Goal: Task Accomplishment & Management: Use online tool/utility

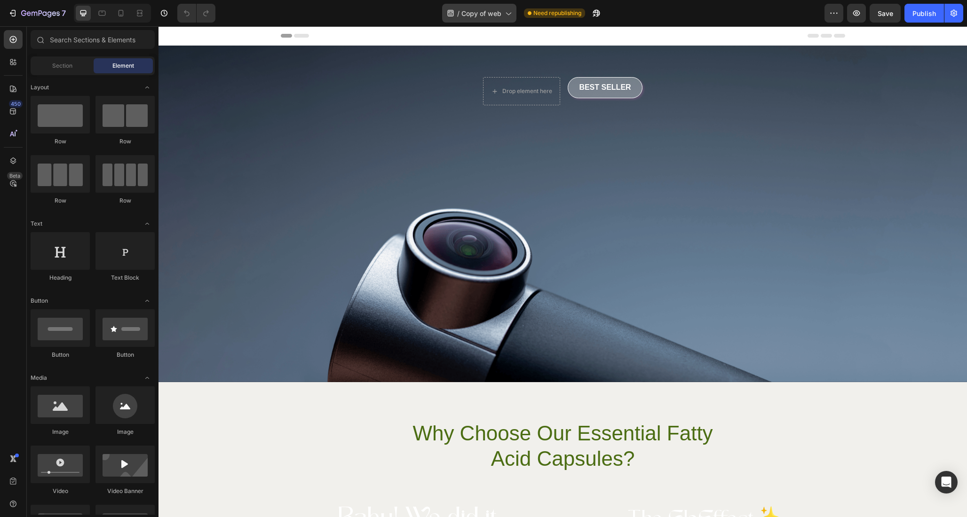
click at [503, 12] on icon at bounding box center [507, 12] width 9 height 9
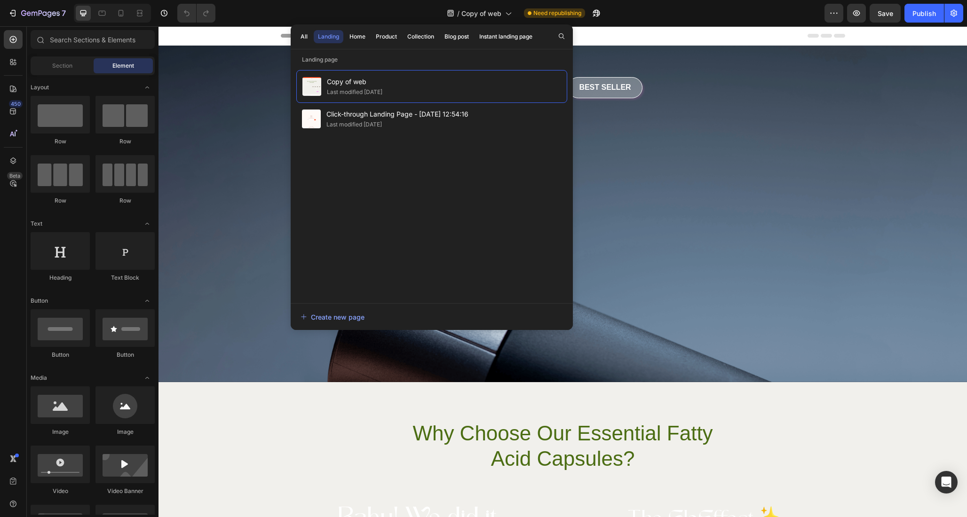
click at [641, 95] on div "Drop element here Best Seller Button Row" at bounding box center [563, 91] width 550 height 28
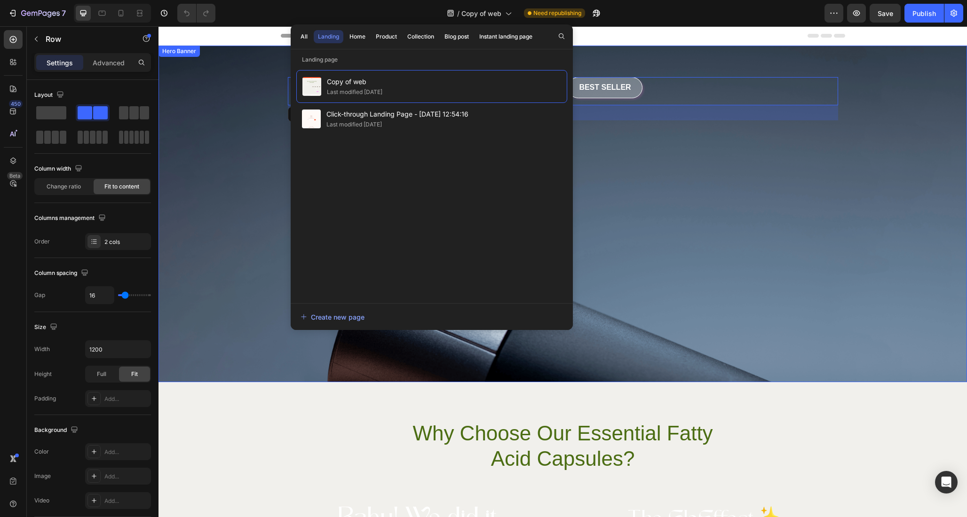
click at [685, 55] on div "Drop element here Best Seller Button Row 32" at bounding box center [563, 91] width 564 height 90
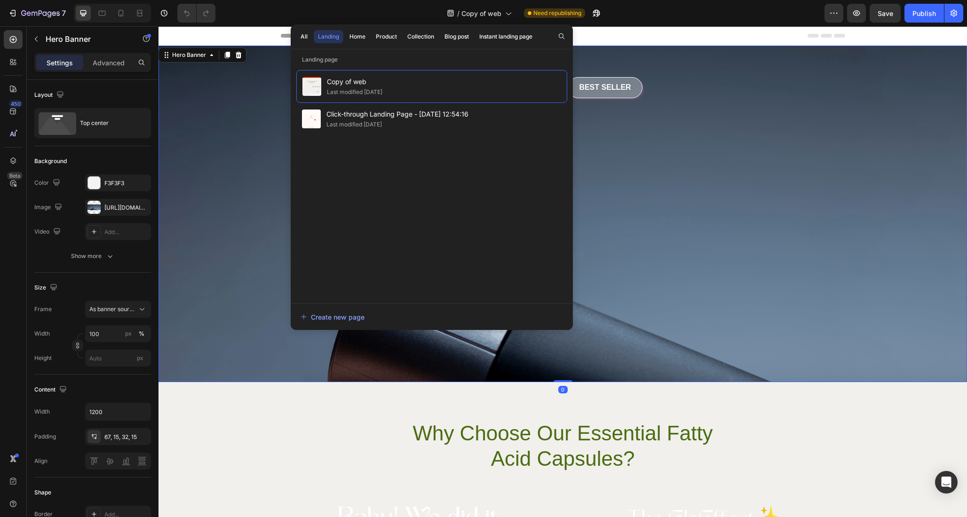
click at [646, 54] on div "Drop element here Best Seller Button Row" at bounding box center [563, 91] width 564 height 90
click at [131, 10] on div "Fullscreen" at bounding box center [112, 13] width 77 height 19
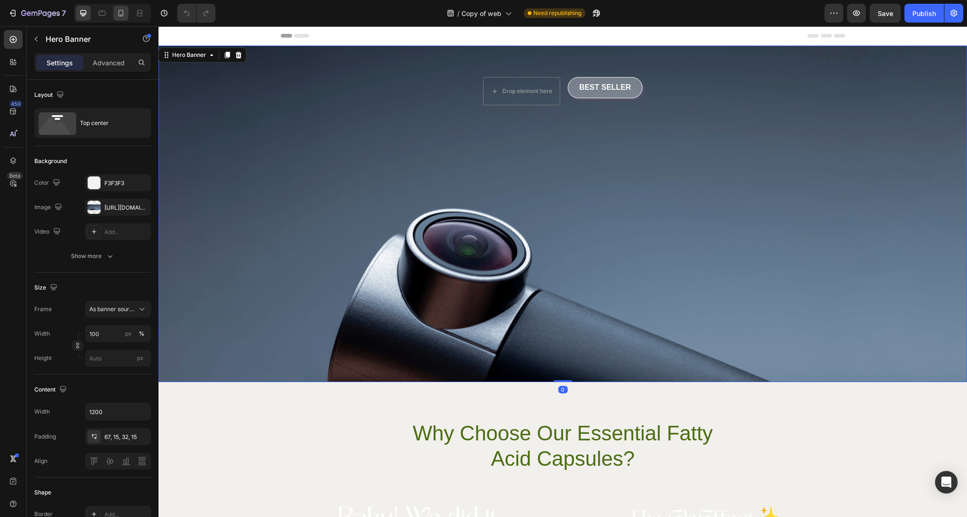
click at [124, 10] on icon at bounding box center [120, 12] width 9 height 9
type input "100%"
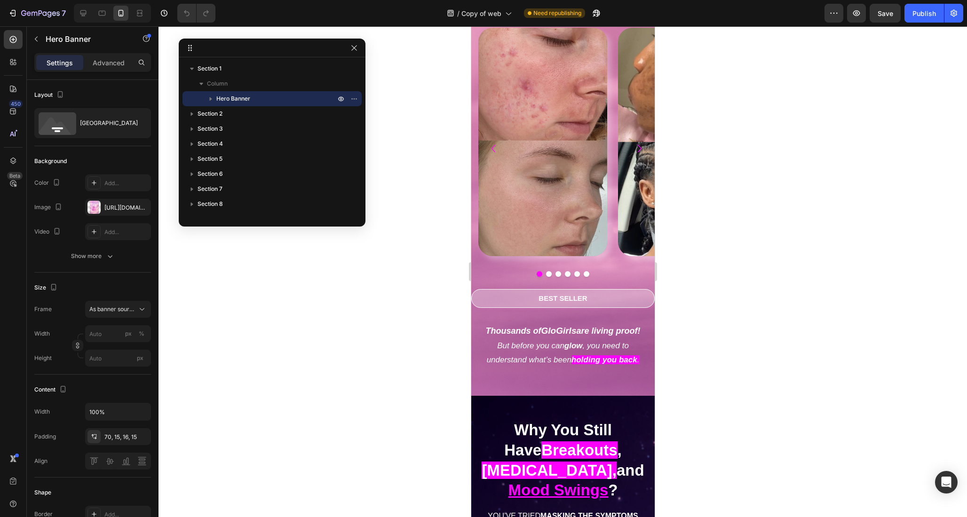
scroll to position [444, 0]
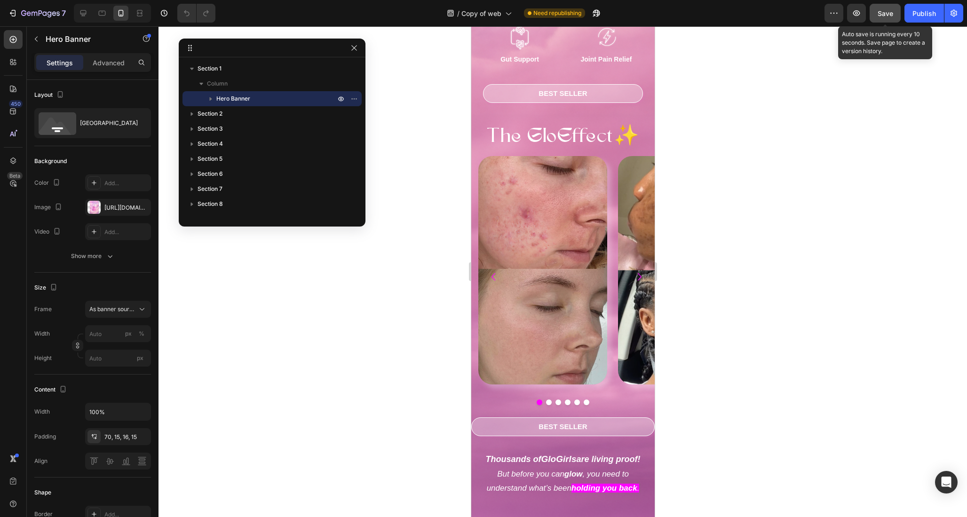
click at [886, 11] on span "Save" at bounding box center [885, 13] width 16 height 8
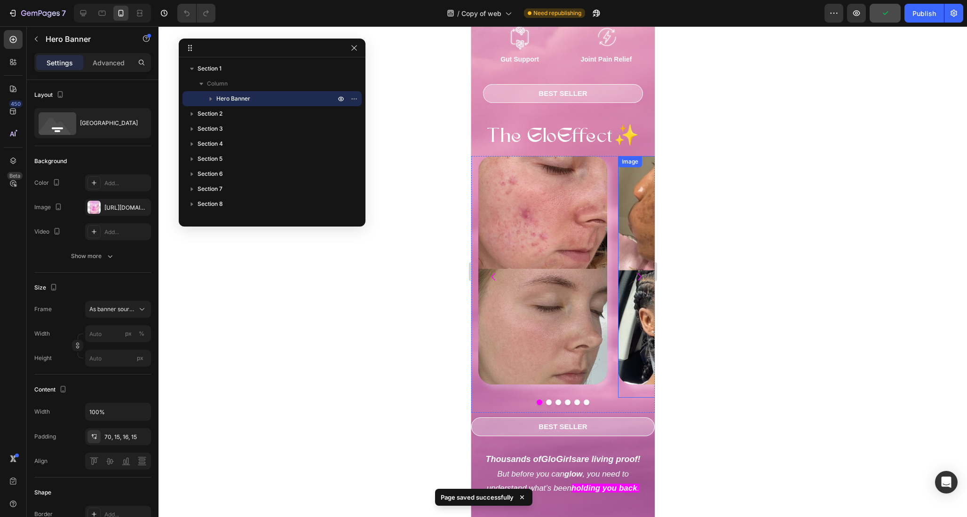
click at [615, 156] on div "Image Image Image Image Image Image" at bounding box center [566, 277] width 176 height 242
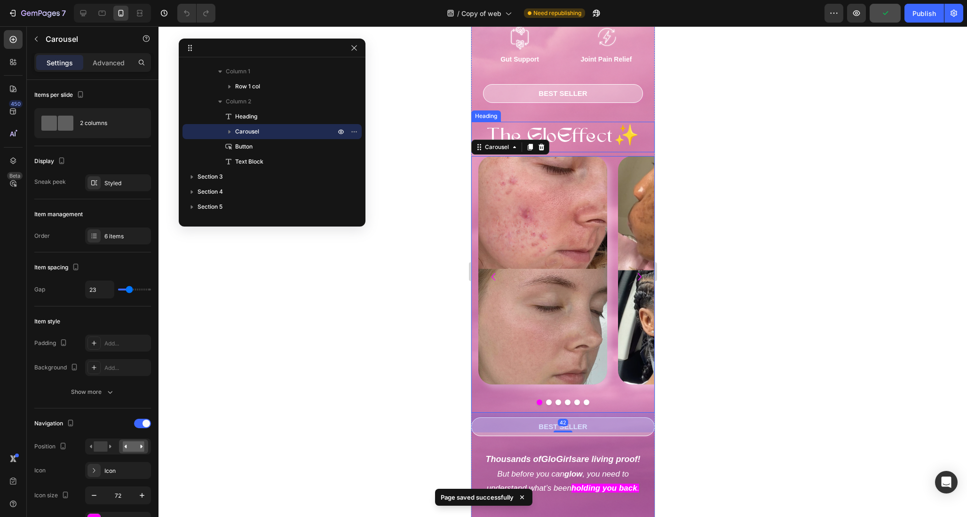
click at [616, 127] on span "The GloEffect✨" at bounding box center [563, 137] width 152 height 20
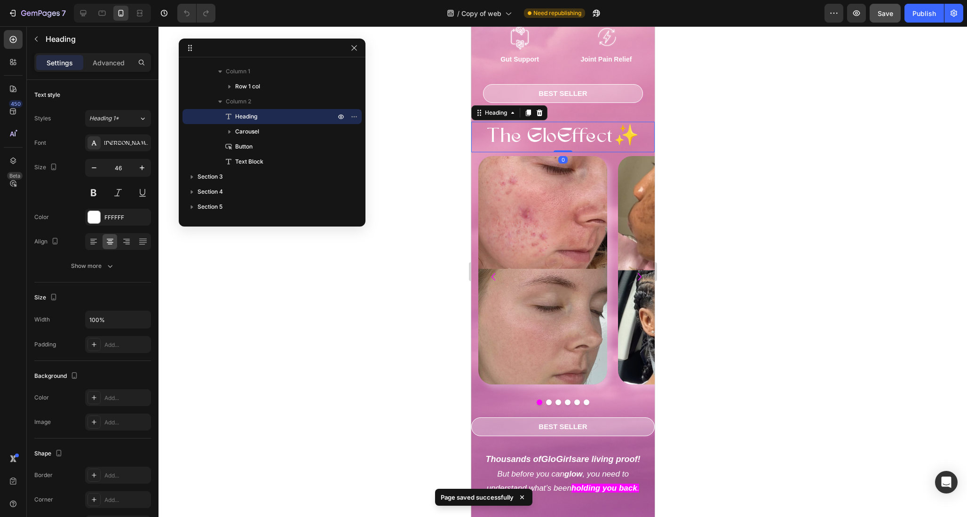
click at [621, 138] on h2 "The GloEffect✨" at bounding box center [562, 137] width 183 height 31
click at [616, 156] on div "Image Image Image Image Image Image" at bounding box center [566, 277] width 176 height 242
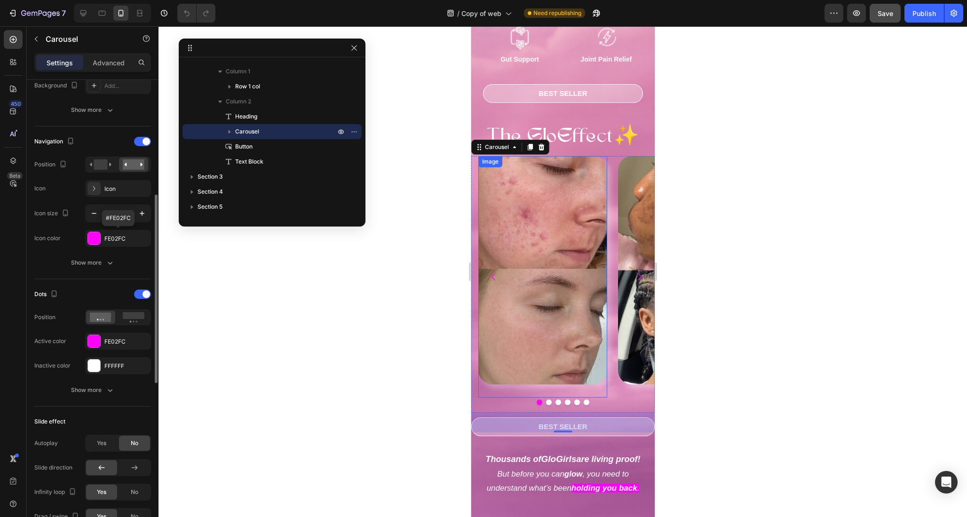
scroll to position [470, 0]
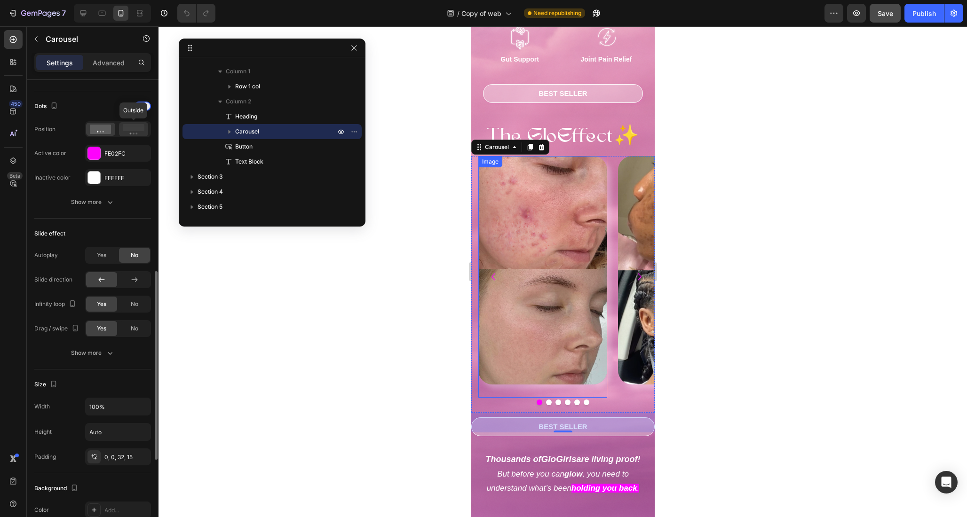
click at [131, 133] on icon at bounding box center [134, 129] width 22 height 10
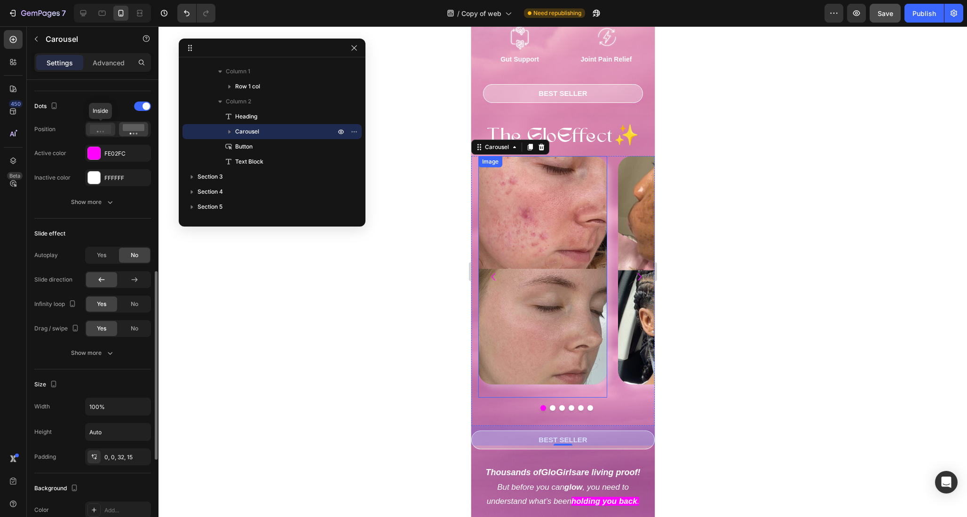
click at [103, 133] on icon at bounding box center [101, 129] width 22 height 9
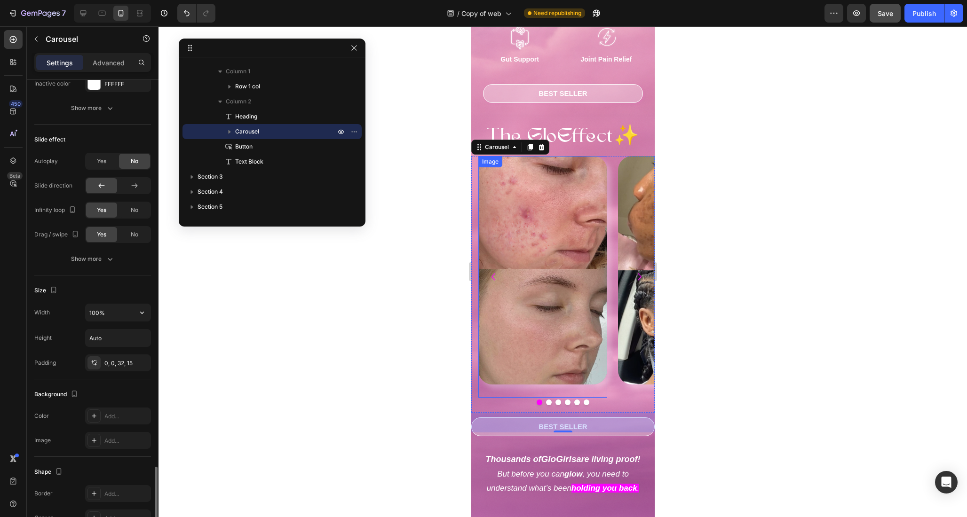
scroll to position [676, 0]
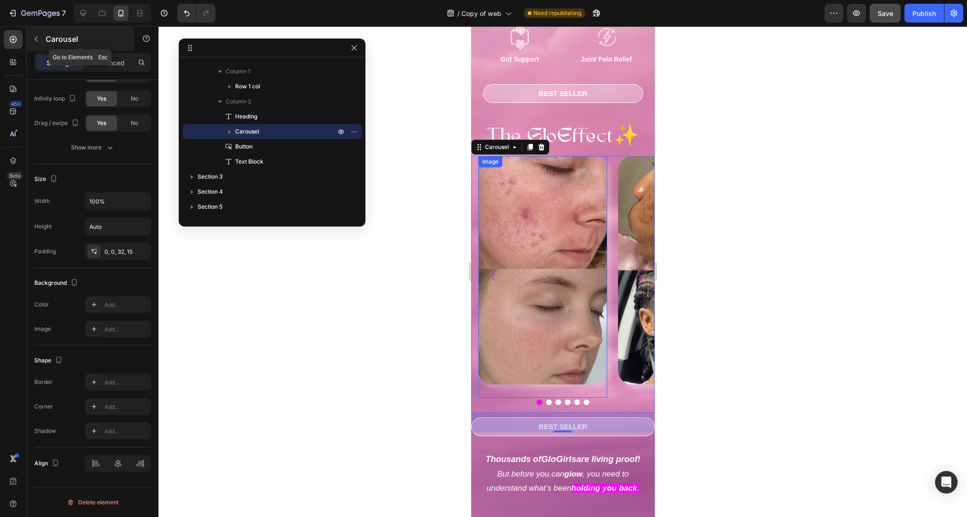
click at [122, 49] on div "Carousel" at bounding box center [80, 39] width 107 height 24
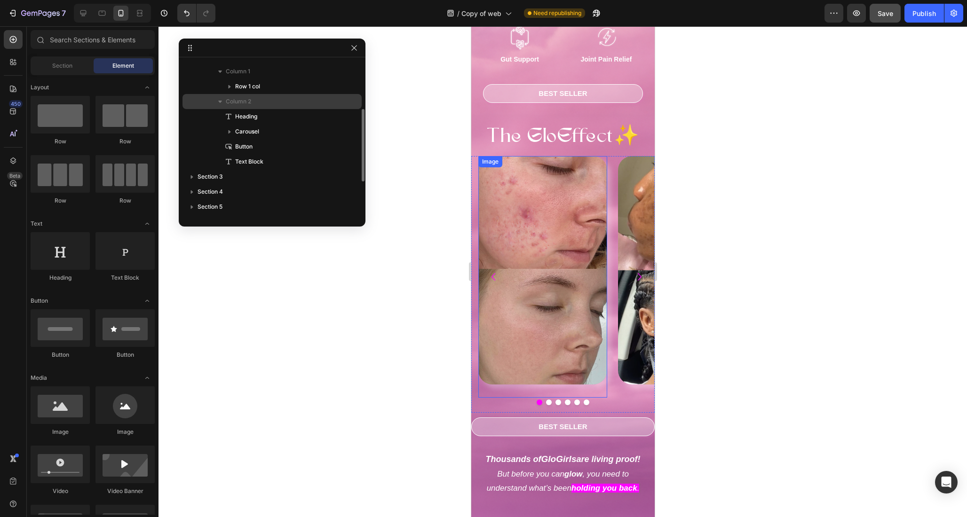
drag, startPoint x: 70, startPoint y: 68, endPoint x: 334, endPoint y: 108, distance: 266.8
click at [71, 68] on span "Section" at bounding box center [62, 66] width 20 height 8
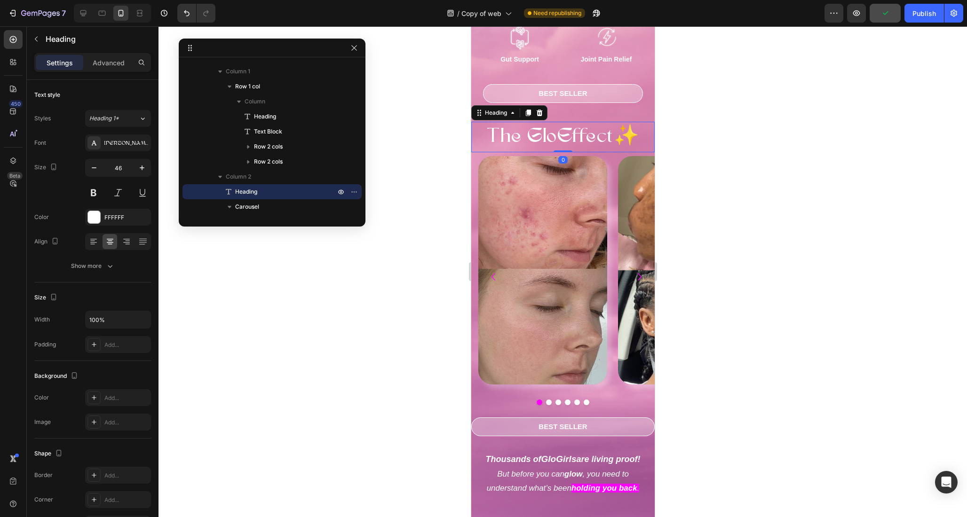
click at [633, 123] on p "⁠⁠⁠⁠⁠⁠⁠ The GloEffect✨" at bounding box center [563, 137] width 182 height 29
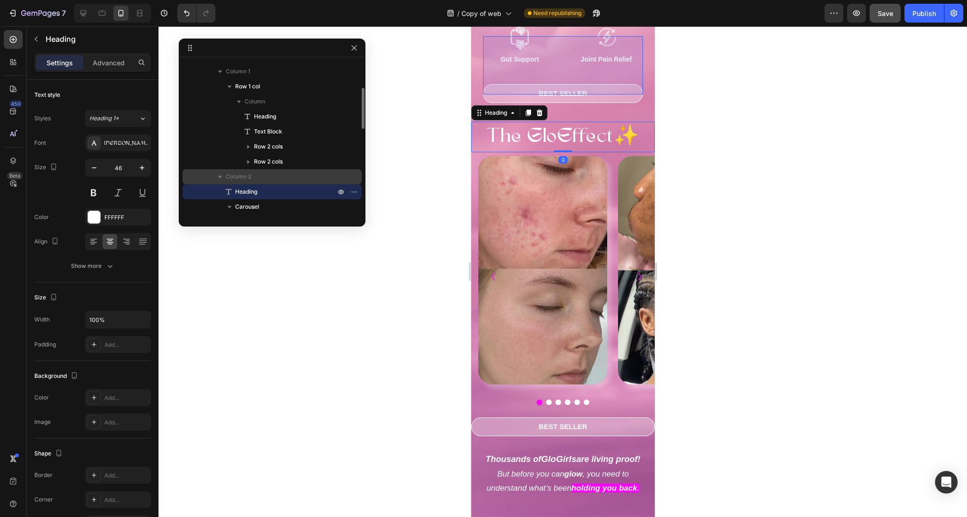
click at [246, 172] on span "Column 2" at bounding box center [238, 176] width 25 height 9
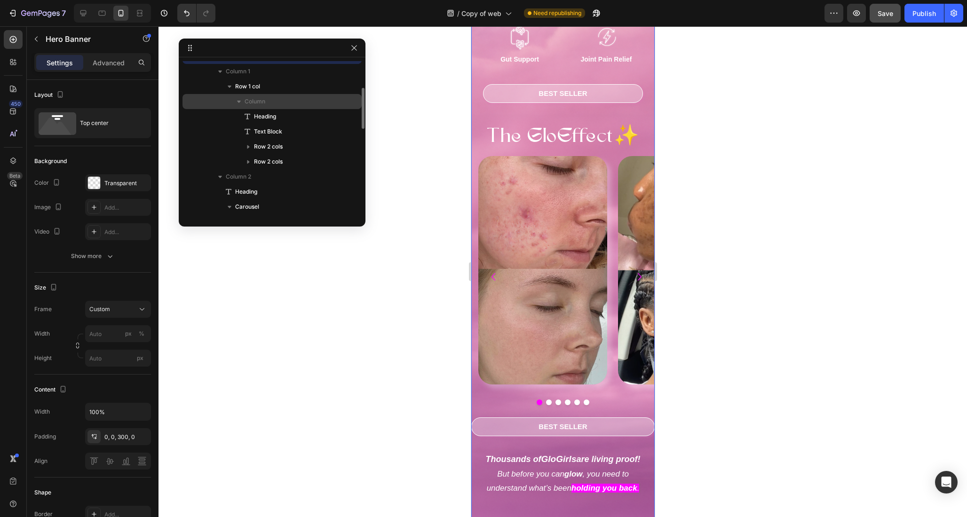
scroll to position [8, 0]
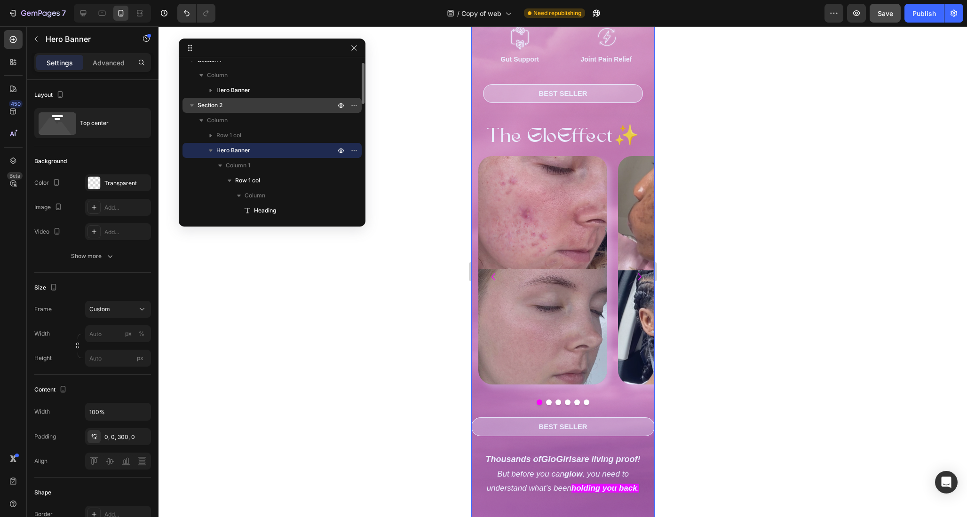
click at [229, 109] on p "Section 2" at bounding box center [268, 105] width 140 height 9
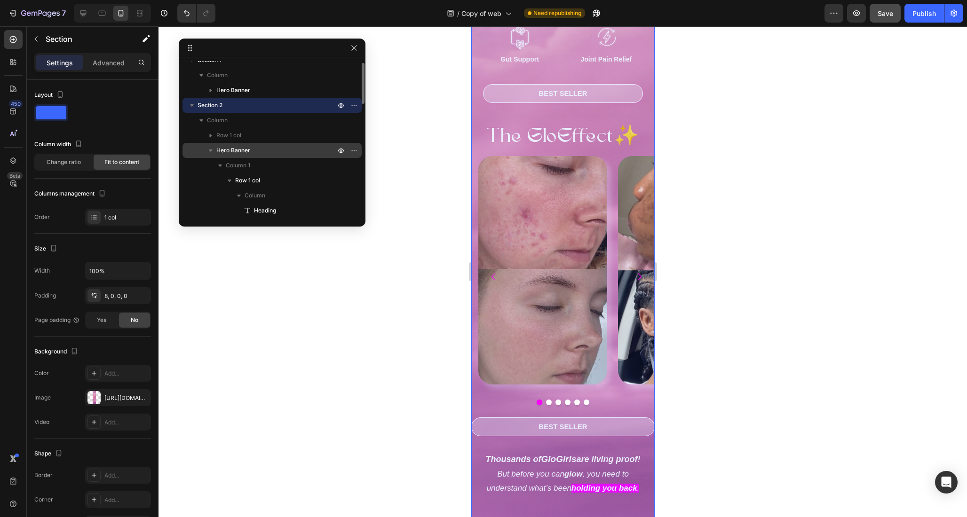
click at [247, 144] on div "Hero Banner" at bounding box center [272, 150] width 172 height 15
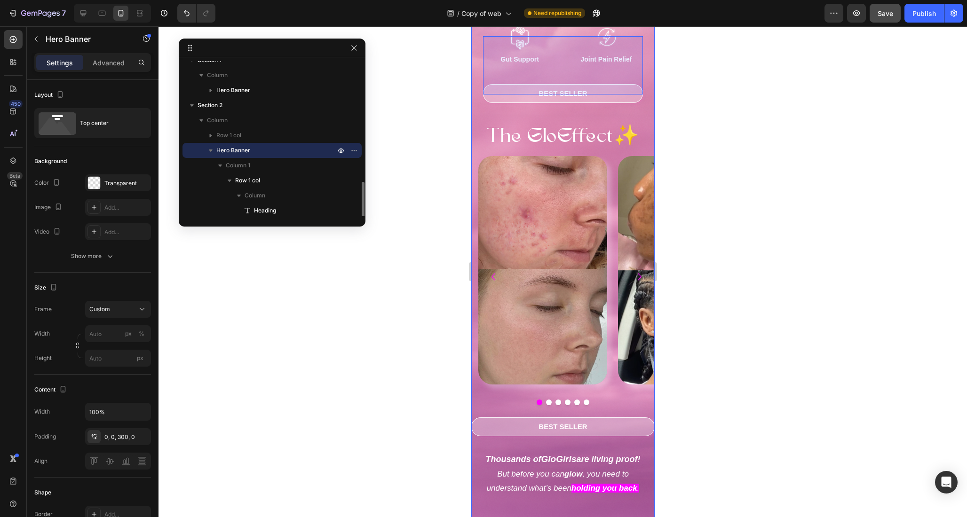
scroll to position [103, 0]
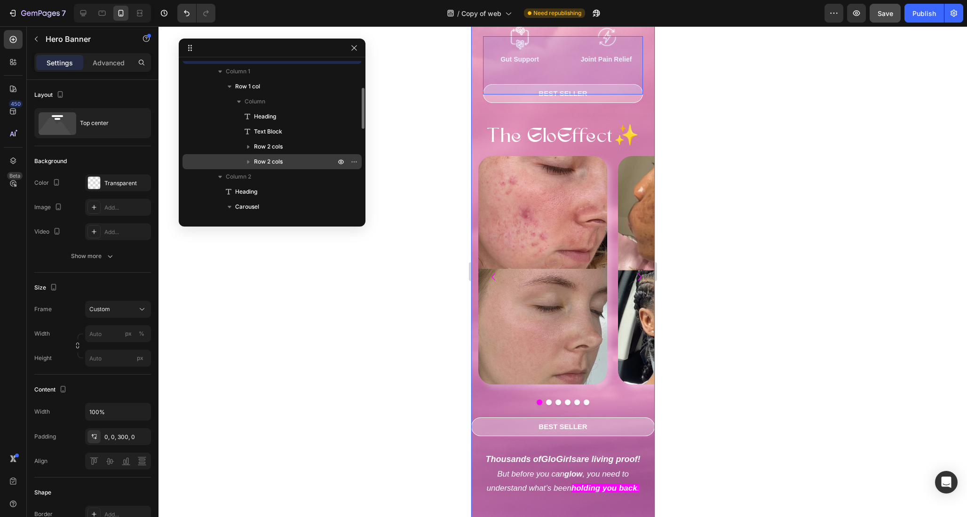
click at [271, 156] on div "Row 2 cols" at bounding box center [272, 161] width 172 height 15
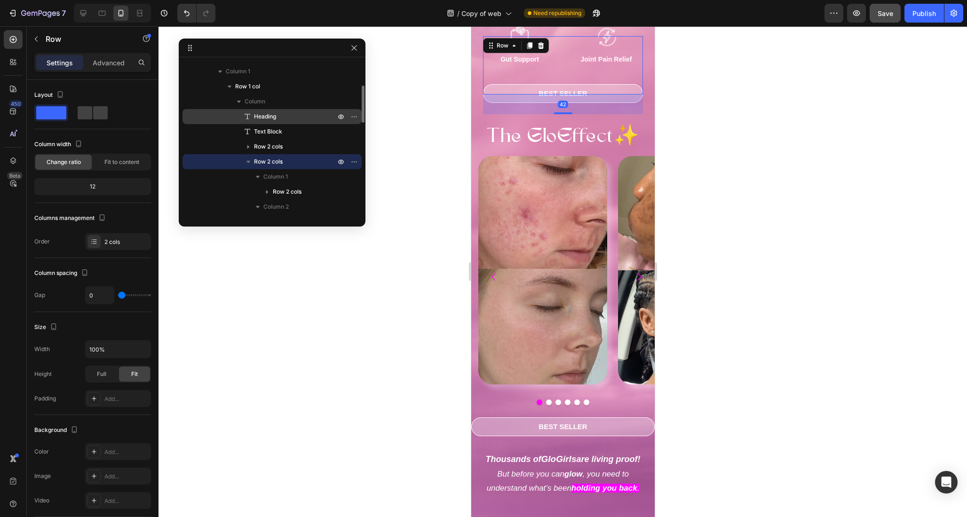
click at [277, 117] on p "Heading" at bounding box center [284, 116] width 83 height 9
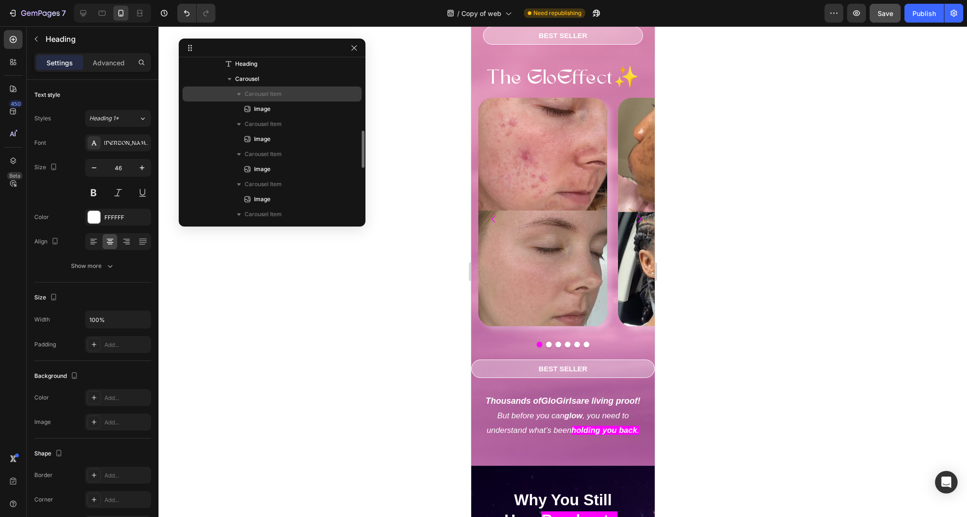
scroll to position [197, 0]
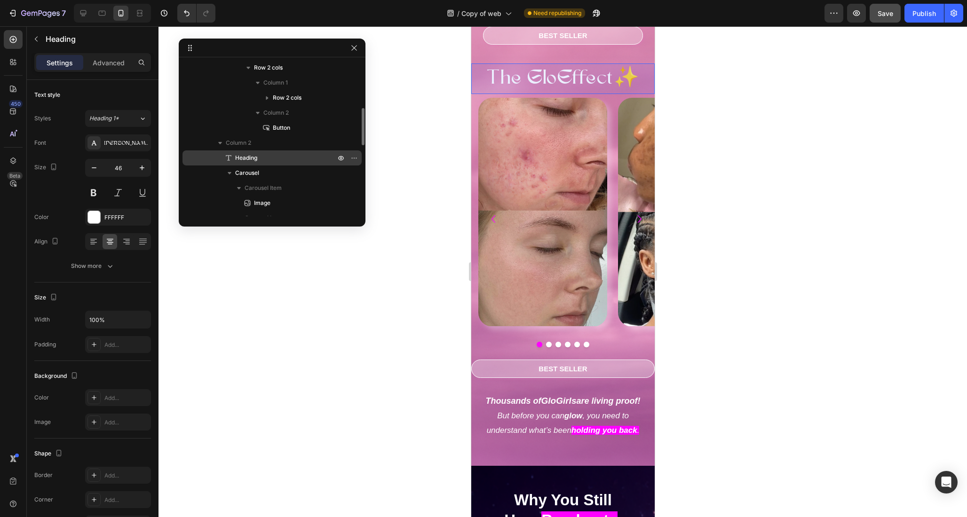
click at [263, 152] on div "Heading" at bounding box center [272, 157] width 172 height 15
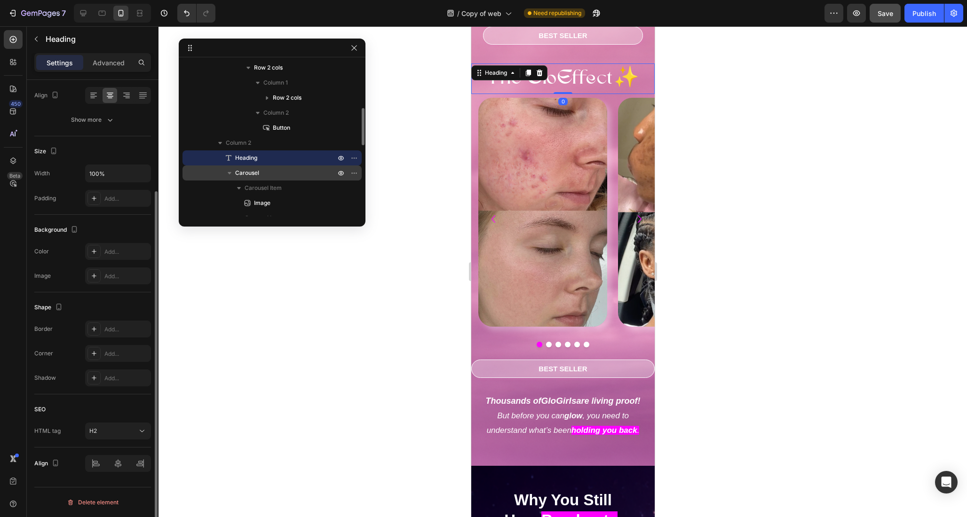
click at [262, 166] on div "Carousel" at bounding box center [272, 173] width 172 height 15
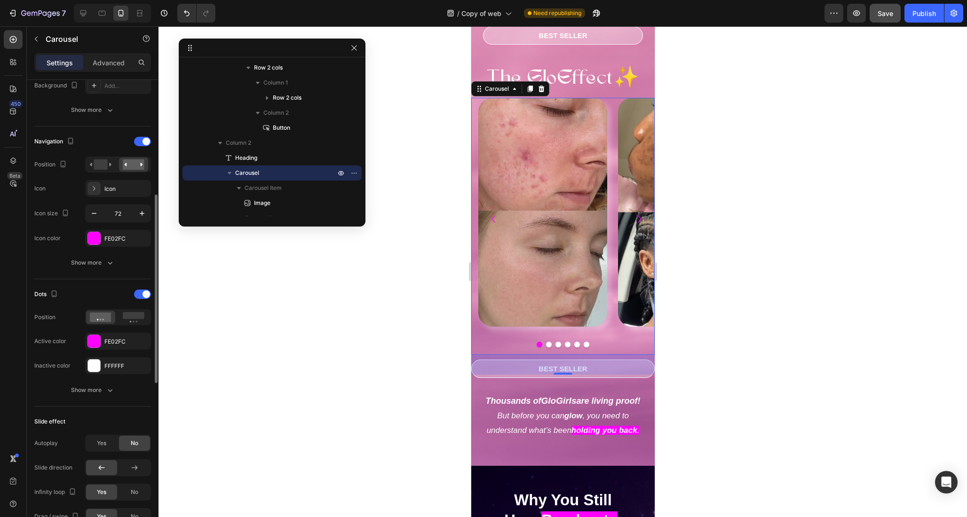
scroll to position [376, 0]
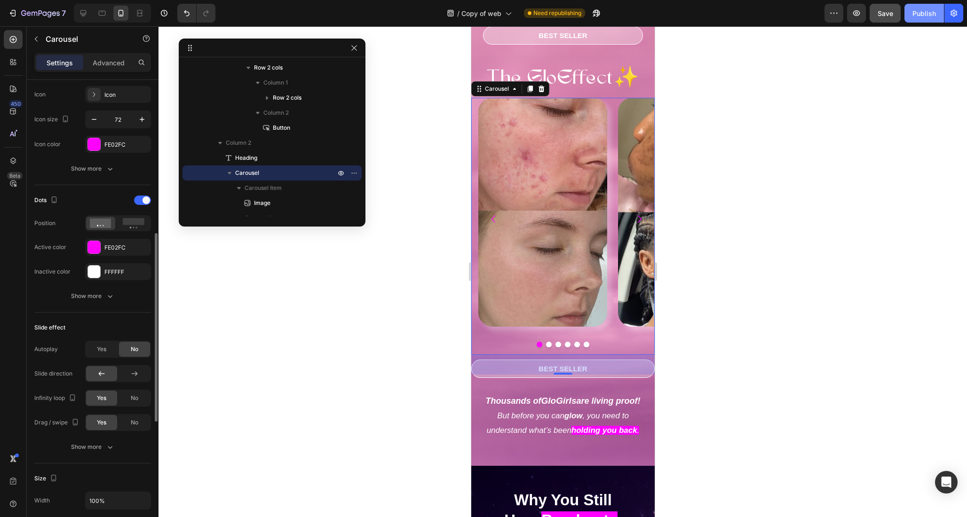
click at [914, 6] on button "Publish" at bounding box center [924, 13] width 40 height 19
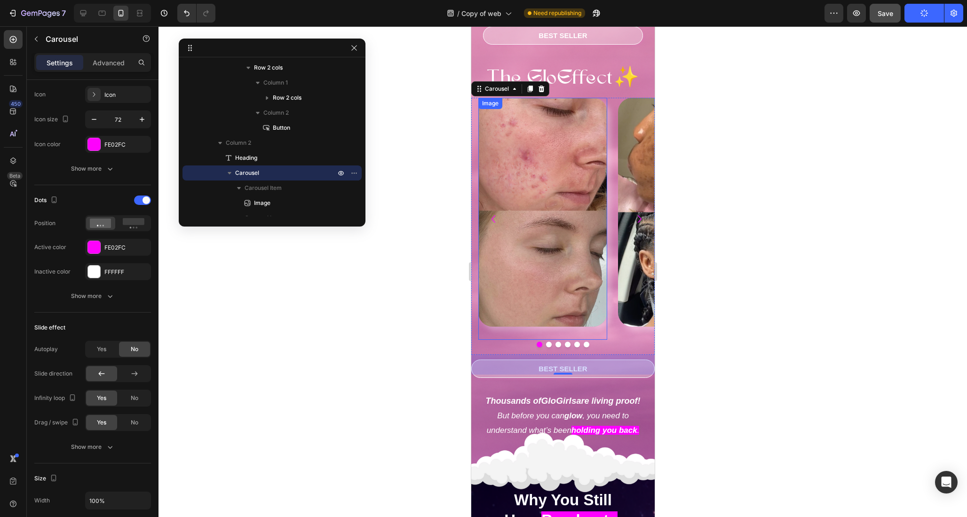
scroll to position [427, 0]
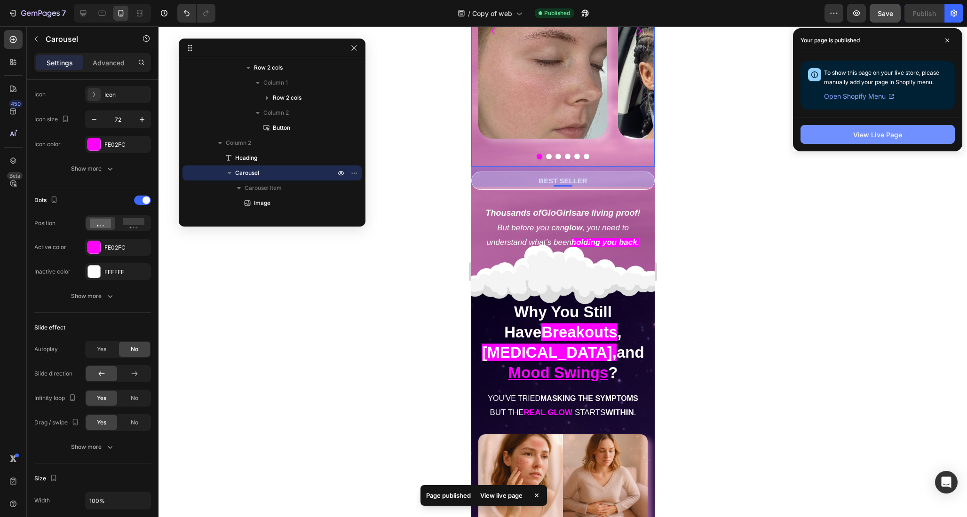
click at [851, 142] on button "View Live Page" at bounding box center [877, 134] width 154 height 19
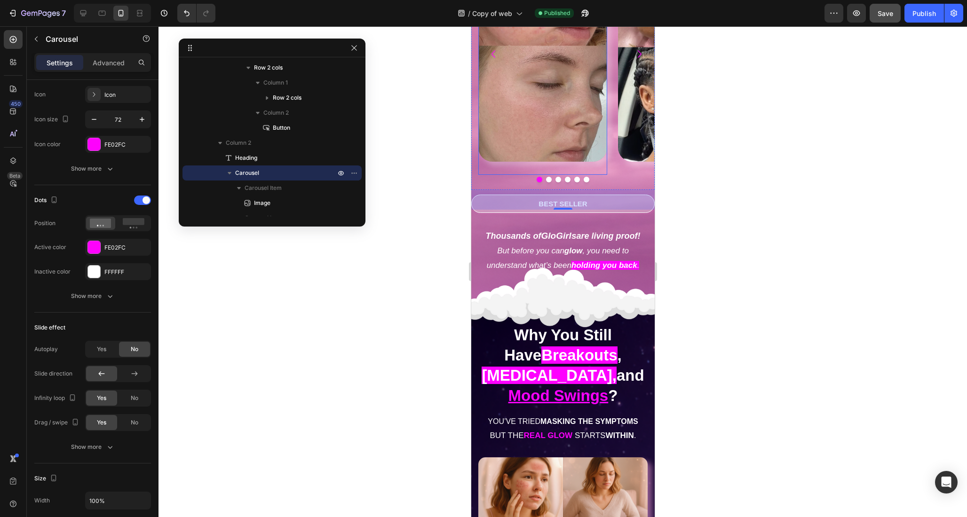
scroll to position [239, 0]
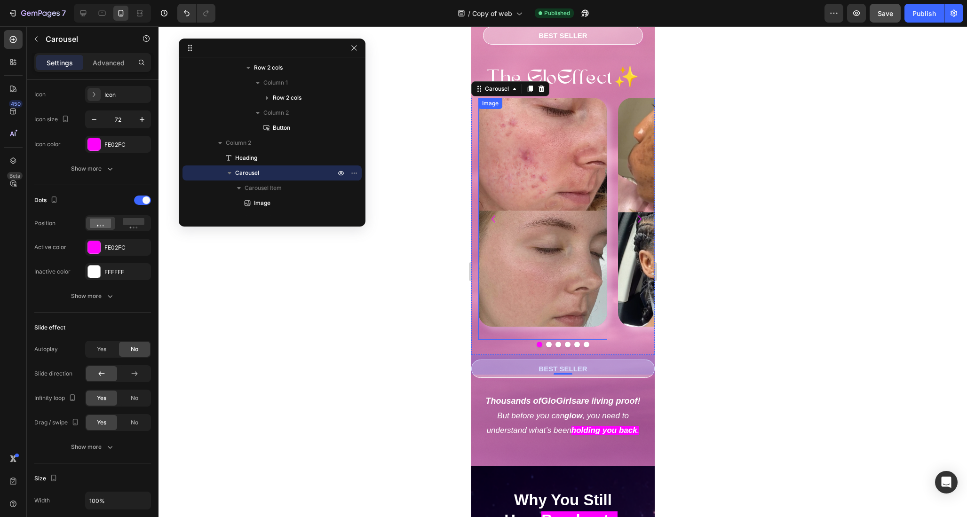
click at [554, 213] on img at bounding box center [542, 212] width 129 height 229
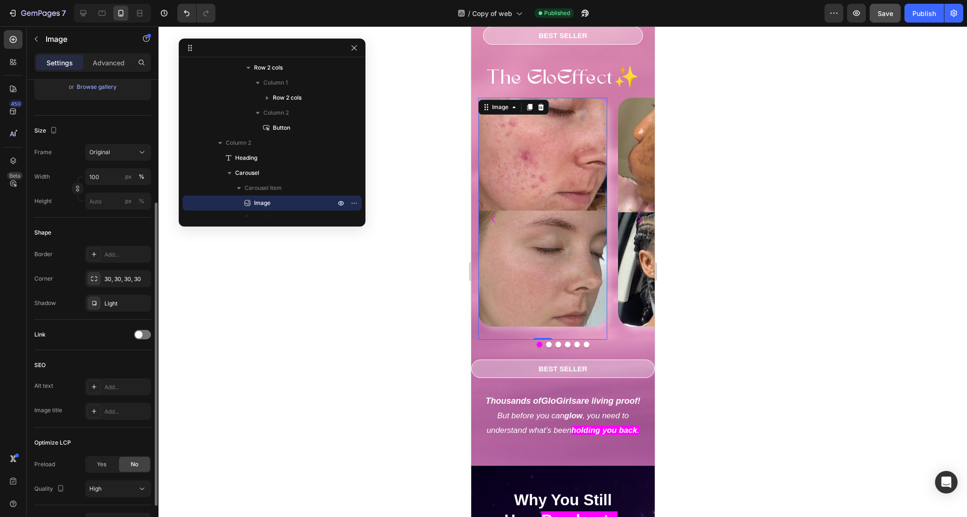
scroll to position [246, 0]
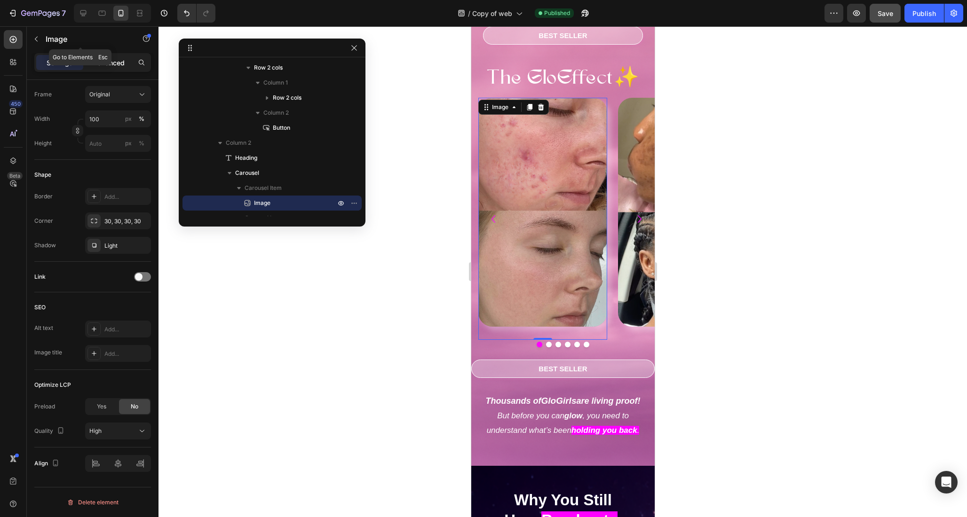
click at [107, 57] on div "Settings Advanced" at bounding box center [92, 62] width 117 height 19
click at [109, 60] on p "Advanced" at bounding box center [109, 63] width 32 height 10
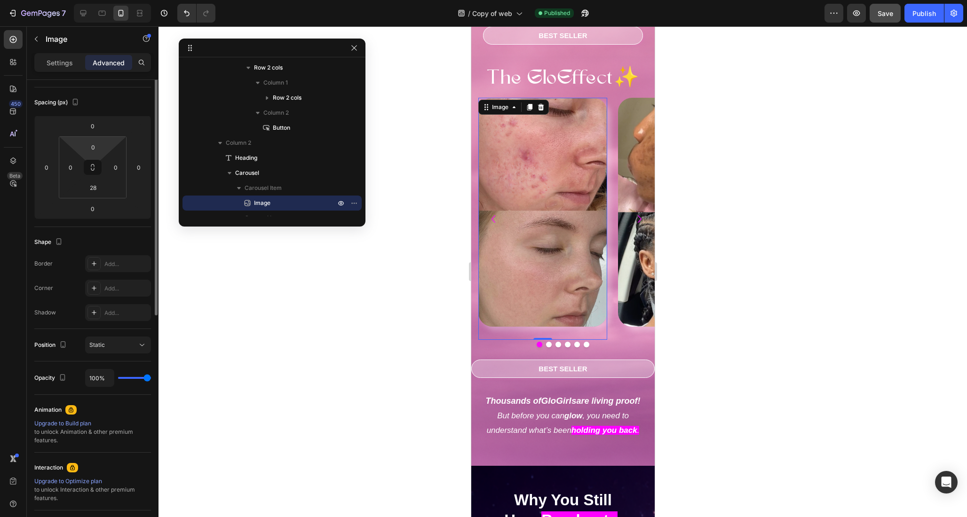
scroll to position [0, 0]
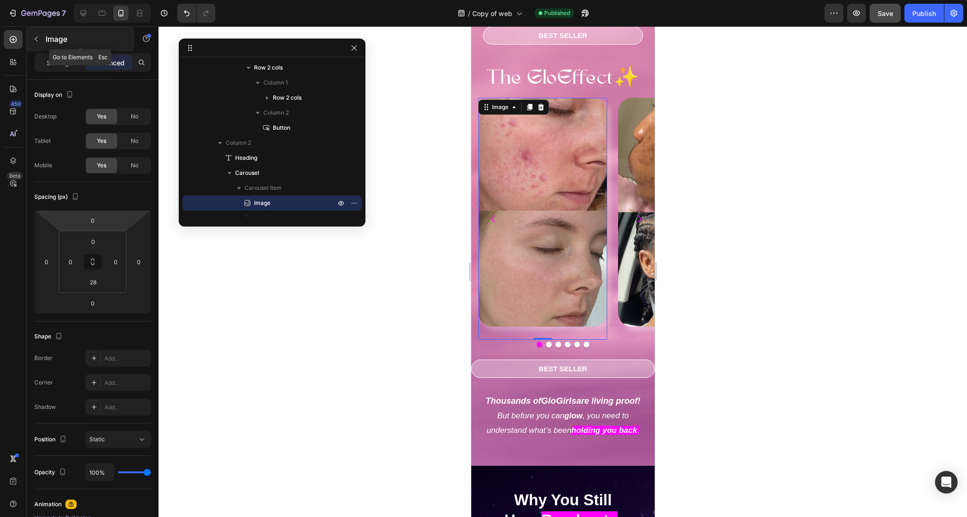
click at [64, 38] on p "Image" at bounding box center [86, 38] width 80 height 11
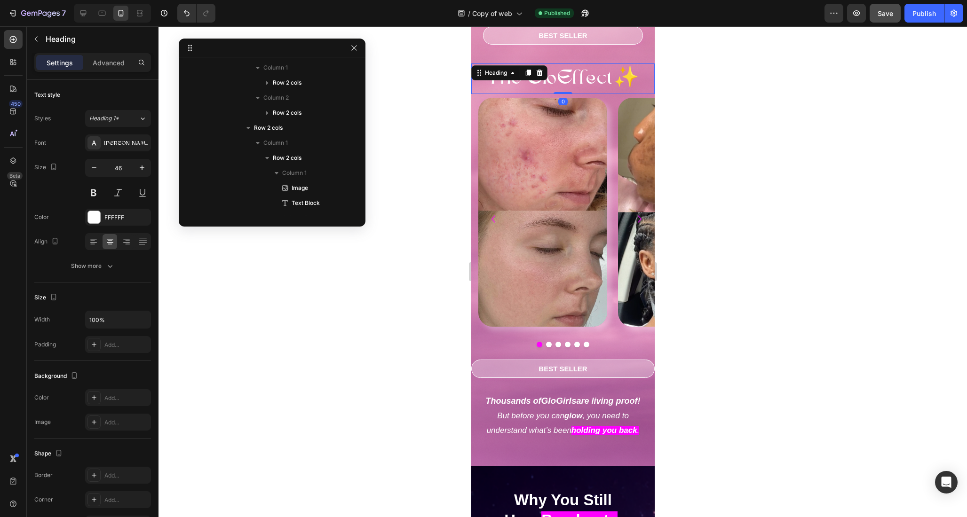
click at [634, 72] on p "⁠⁠⁠⁠⁠⁠⁠ The GloEffect✨" at bounding box center [563, 78] width 182 height 29
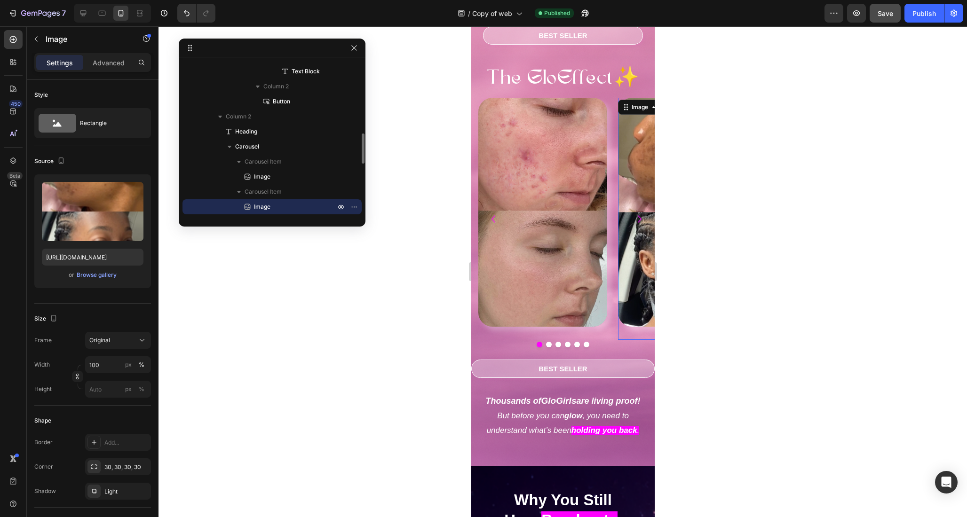
click at [622, 98] on div "Image 0" at bounding box center [681, 219] width 129 height 242
click at [612, 98] on div "Image Image 0 Image Image Image Image" at bounding box center [566, 219] width 176 height 242
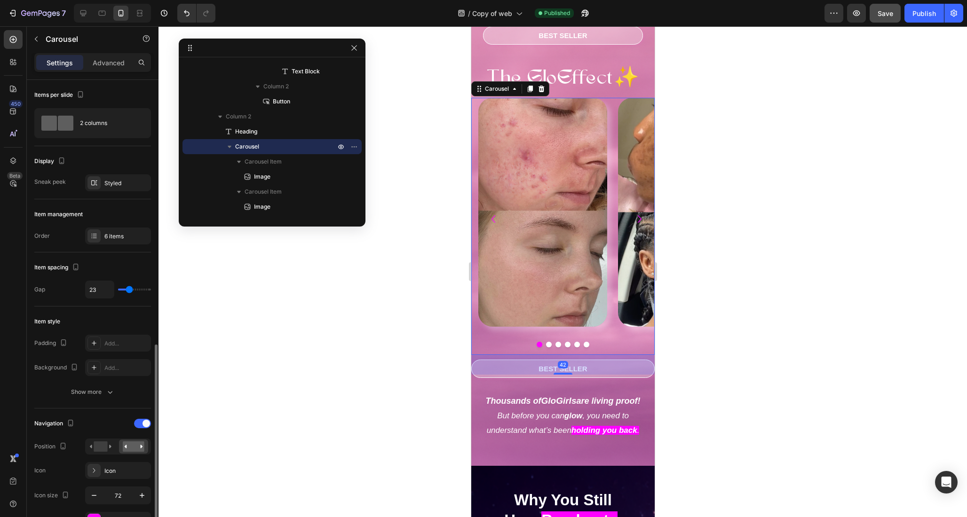
scroll to position [188, 0]
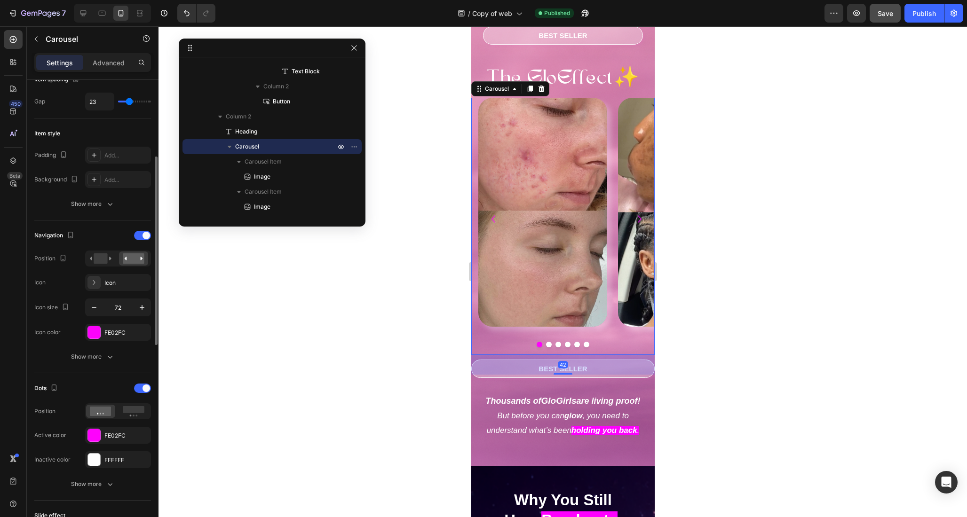
click at [99, 71] on div "Settings Advanced" at bounding box center [92, 62] width 117 height 19
drag, startPoint x: 101, startPoint y: 66, endPoint x: 102, endPoint y: 76, distance: 10.0
click at [101, 67] on p "Advanced" at bounding box center [109, 63] width 32 height 10
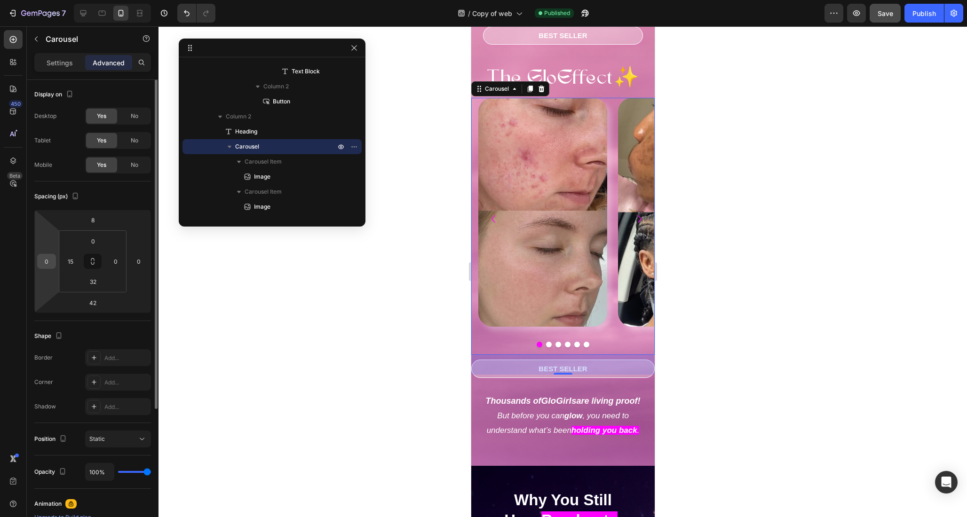
scroll to position [0, 0]
click at [50, 65] on div "Settings" at bounding box center [59, 62] width 47 height 15
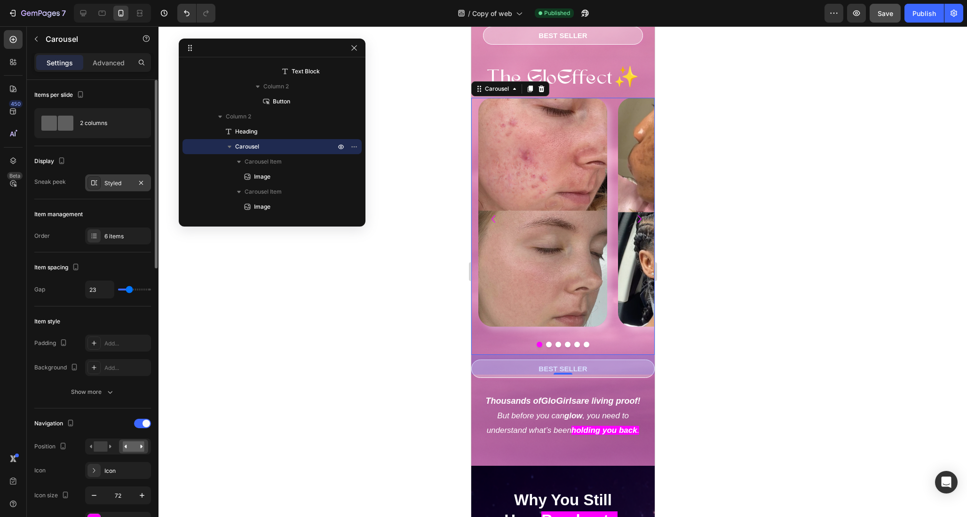
click at [111, 182] on div "Styled" at bounding box center [117, 183] width 27 height 8
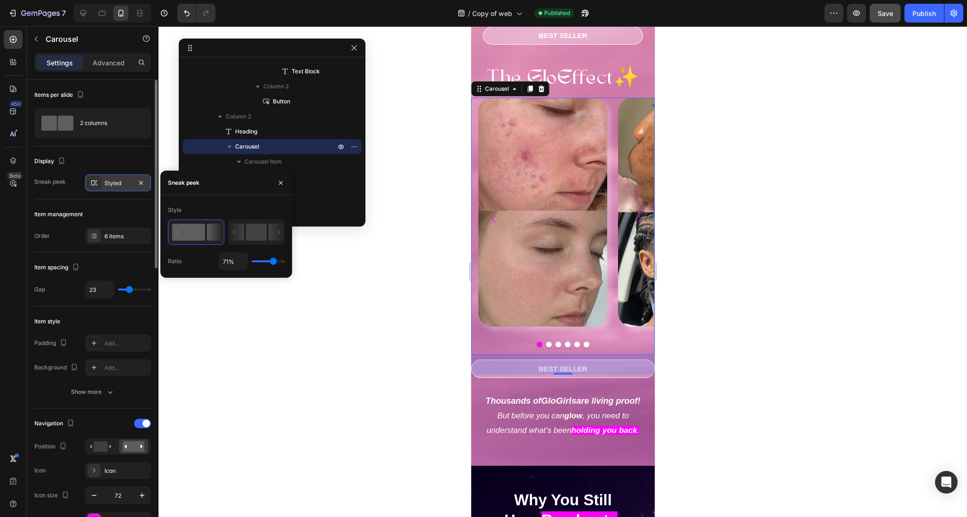
click at [111, 182] on div "Styled" at bounding box center [117, 183] width 27 height 8
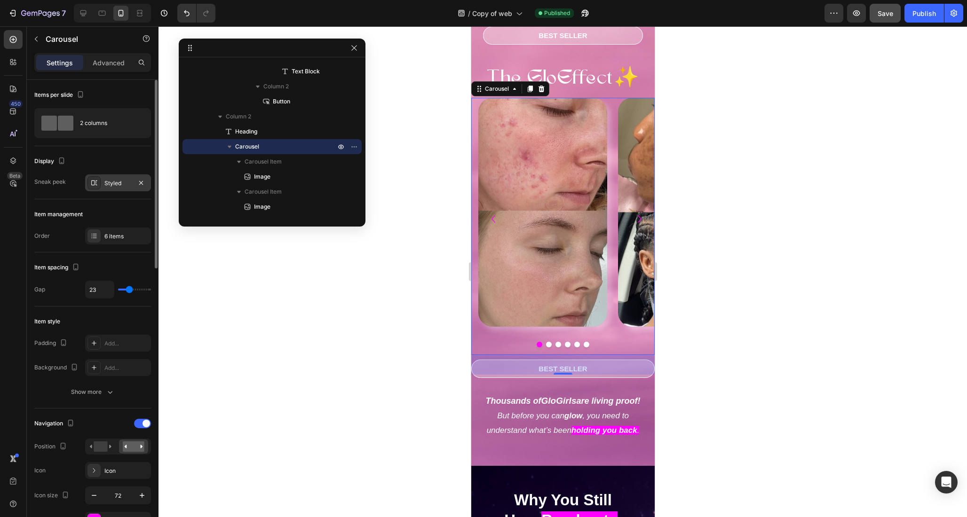
click at [111, 182] on div "Styled" at bounding box center [117, 183] width 27 height 8
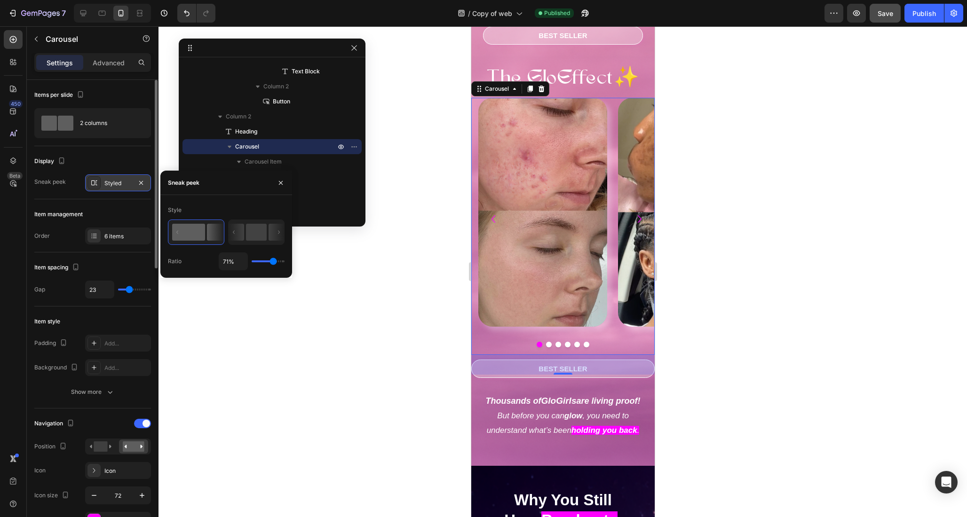
click at [111, 182] on div "Styled" at bounding box center [117, 183] width 27 height 8
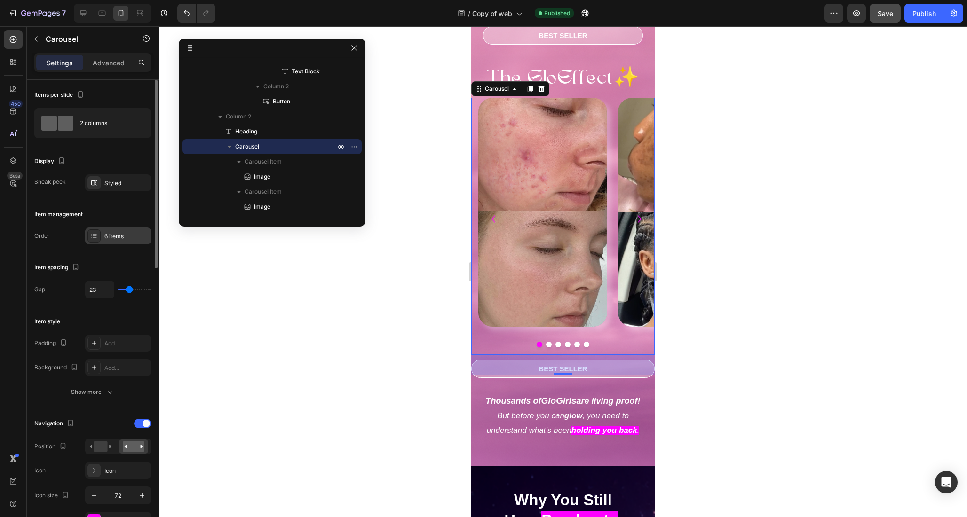
click at [96, 240] on div at bounding box center [93, 235] width 13 height 13
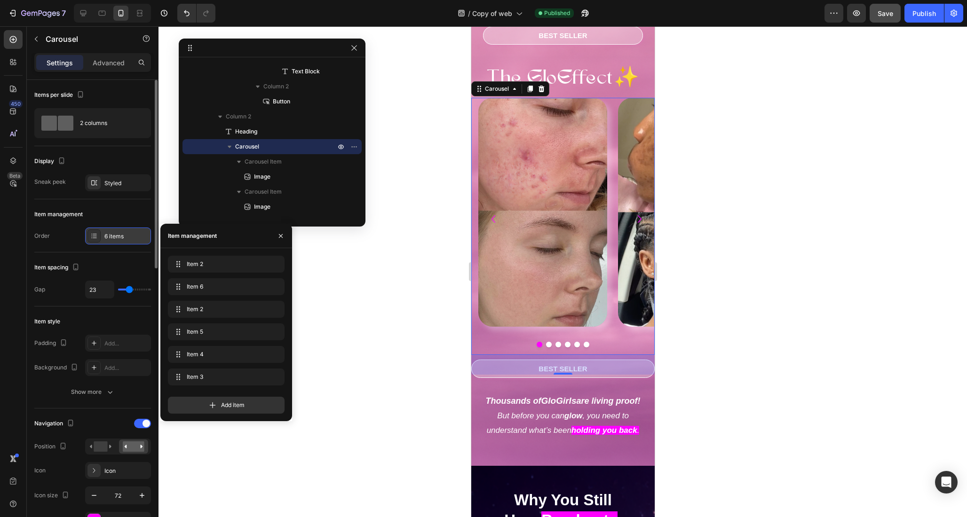
click at [99, 240] on div at bounding box center [93, 235] width 13 height 13
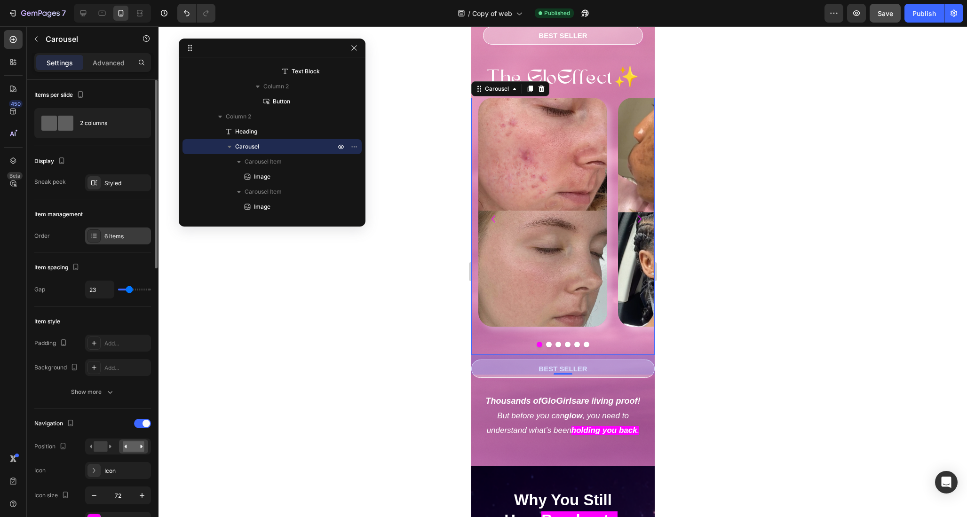
click at [116, 238] on div "6 items" at bounding box center [126, 236] width 44 height 8
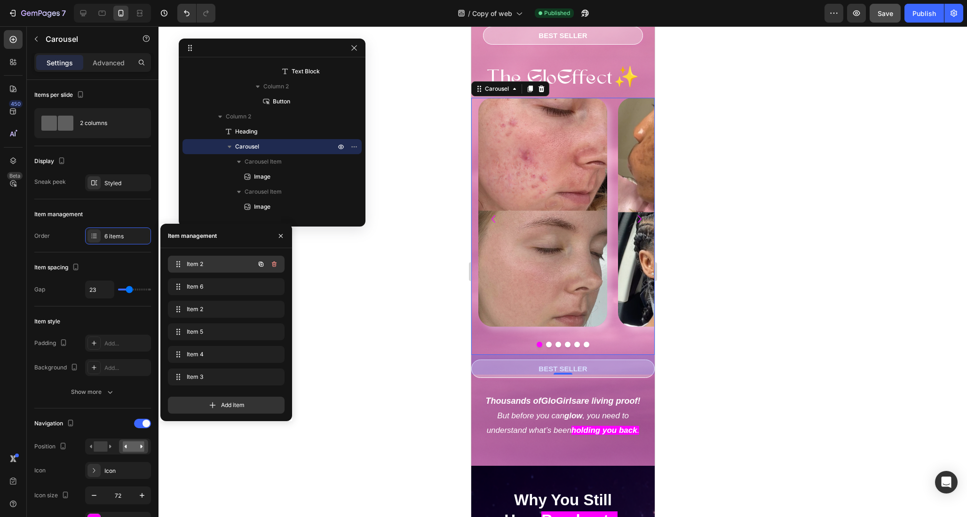
click at [193, 267] on span "Item 2" at bounding box center [213, 264] width 53 height 8
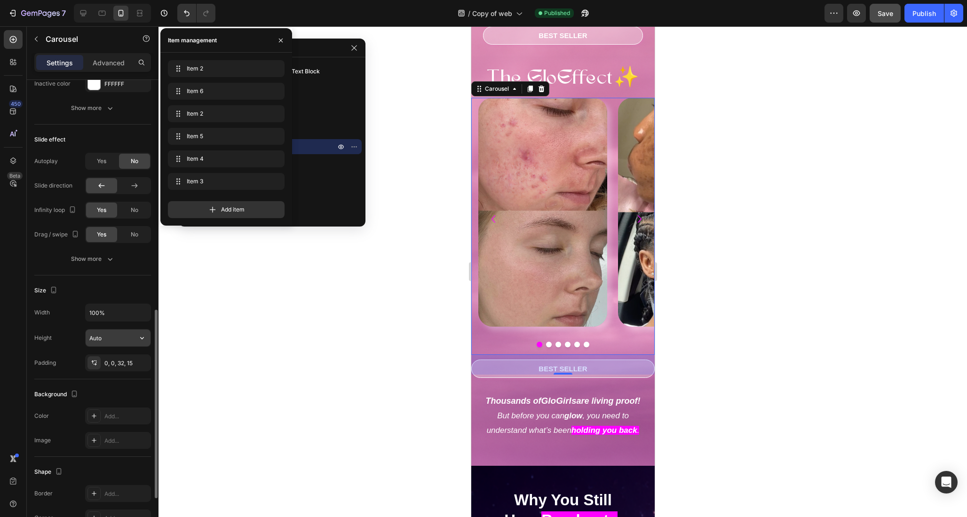
scroll to position [676, 0]
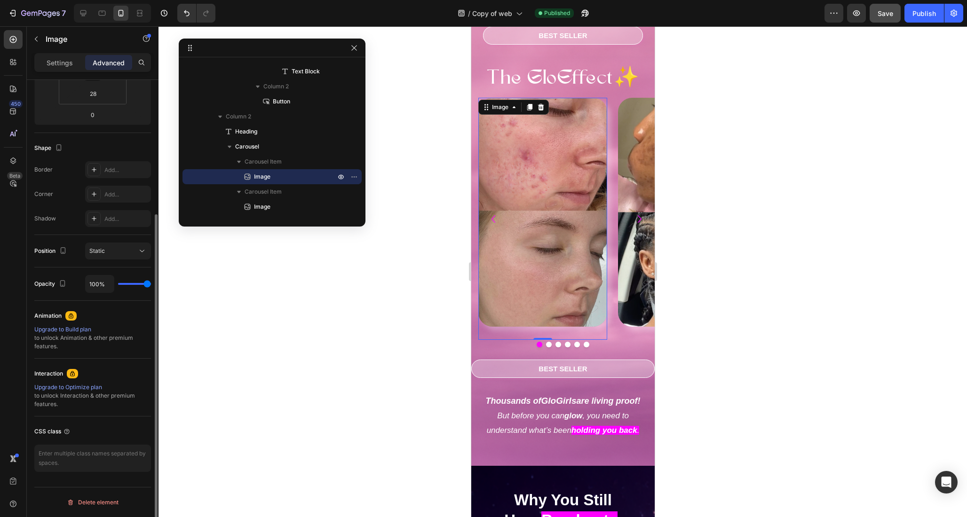
click at [545, 217] on img at bounding box center [542, 212] width 129 height 229
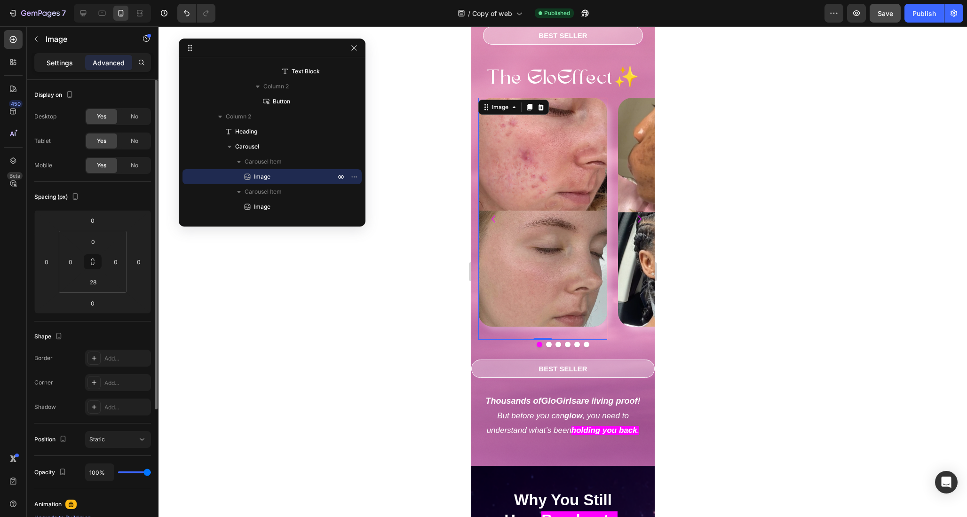
click at [70, 61] on p "Settings" at bounding box center [60, 63] width 26 height 10
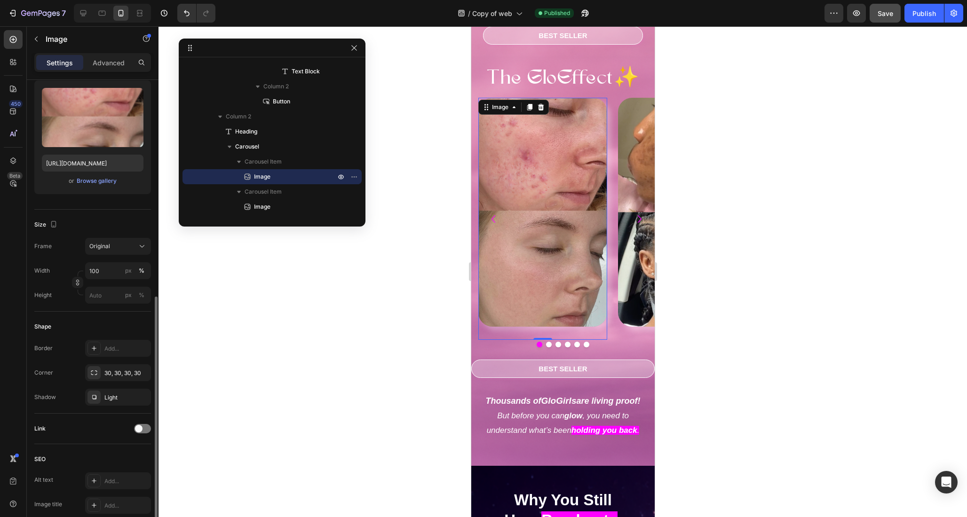
scroll to position [246, 0]
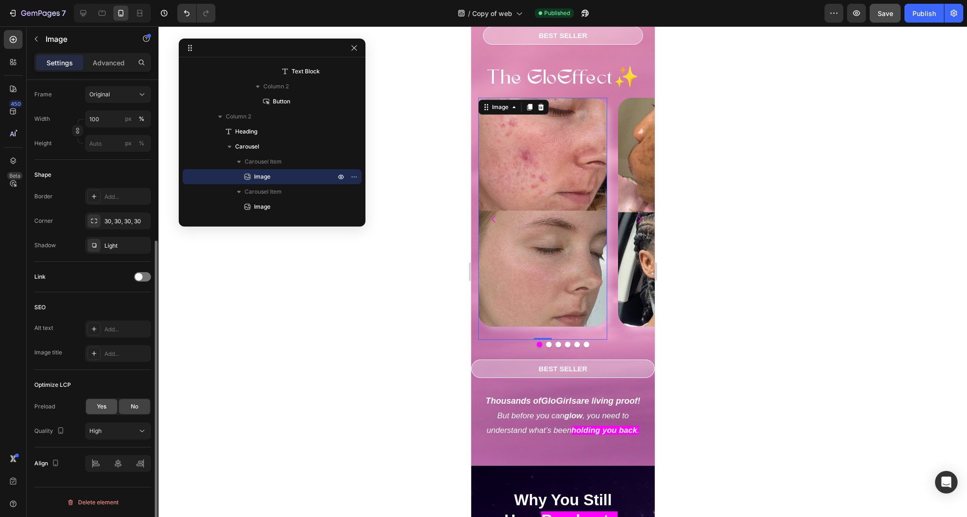
click at [106, 403] on div "Yes" at bounding box center [101, 406] width 31 height 15
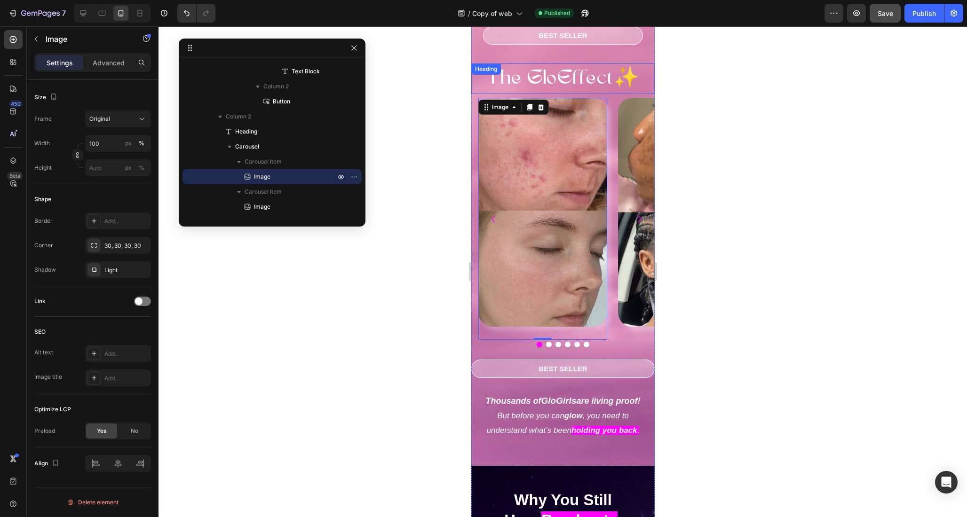
click at [889, 23] on div "7 / Copy of web Published Preview Save Publish" at bounding box center [483, 13] width 967 height 27
click at [881, 10] on span "Save" at bounding box center [885, 13] width 16 height 8
click at [931, 11] on div "Publish" at bounding box center [924, 13] width 24 height 10
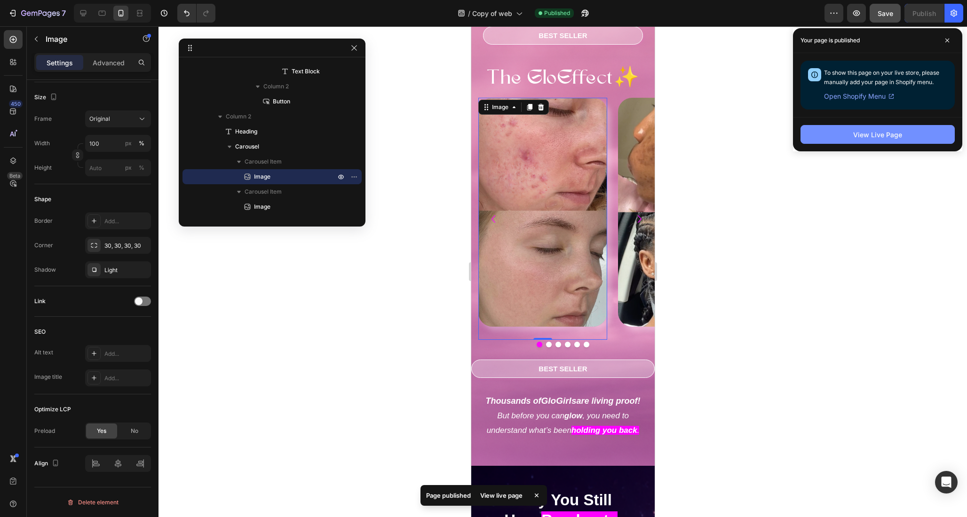
click at [886, 127] on button "View Live Page" at bounding box center [877, 134] width 154 height 19
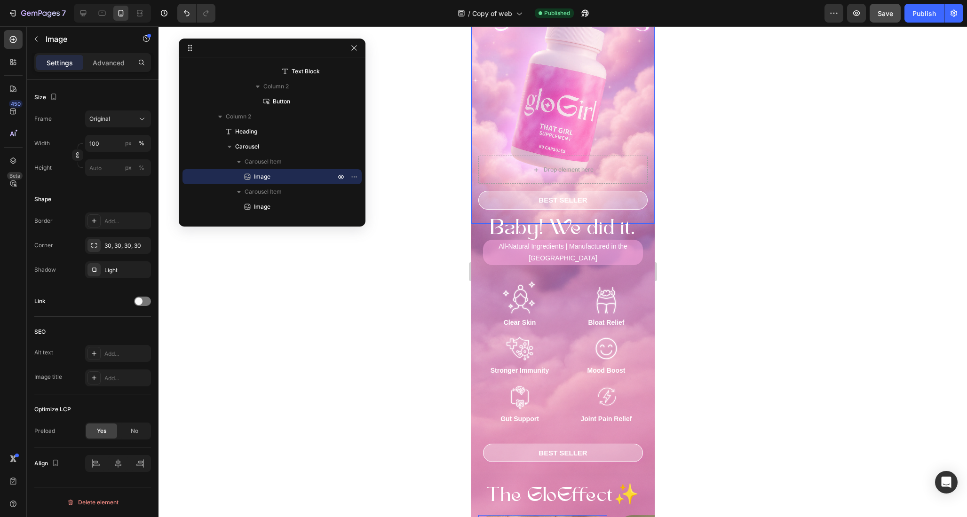
scroll to position [0, 0]
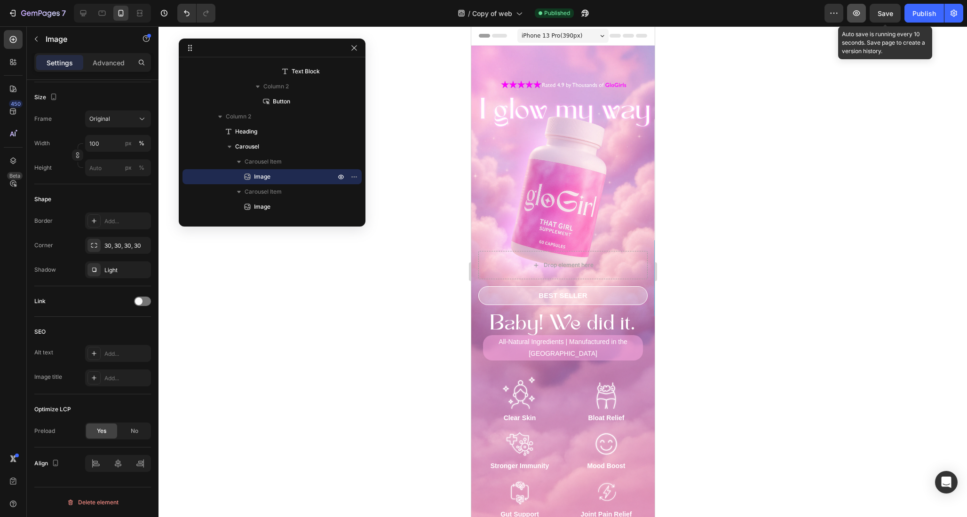
drag, startPoint x: 870, startPoint y: 8, endPoint x: 863, endPoint y: 4, distance: 8.4
click at [871, 8] on button "Save" at bounding box center [885, 13] width 31 height 19
click at [581, 28] on div "iPhone 13 Pro ( 390 px) iPhone 13 Mini iPhone 13 Pro iPhone 11 Pro Max iPhone 1…" at bounding box center [562, 36] width 91 height 19
click at [575, 33] on span "iPhone 13 Pro ( 390 px)" at bounding box center [551, 35] width 61 height 9
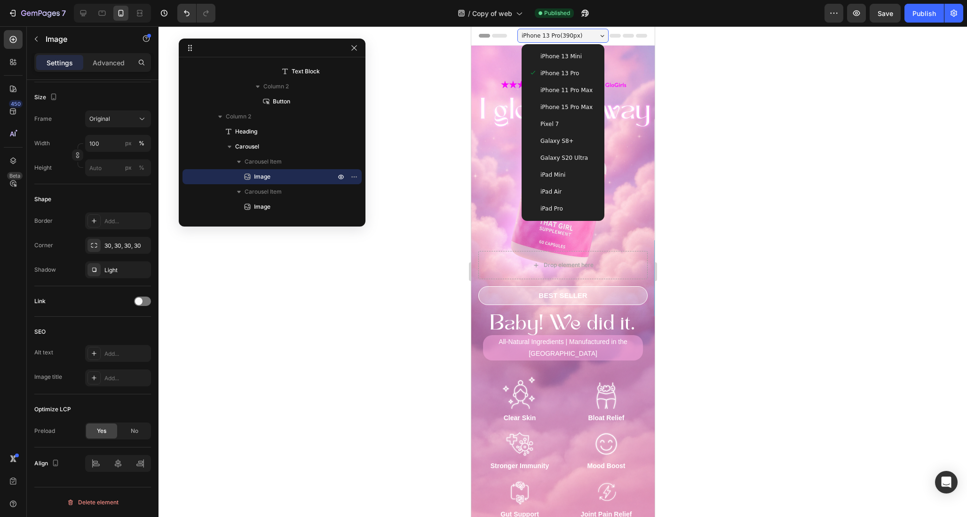
click at [566, 89] on span "iPhone 11 Pro Max" at bounding box center [566, 90] width 52 height 9
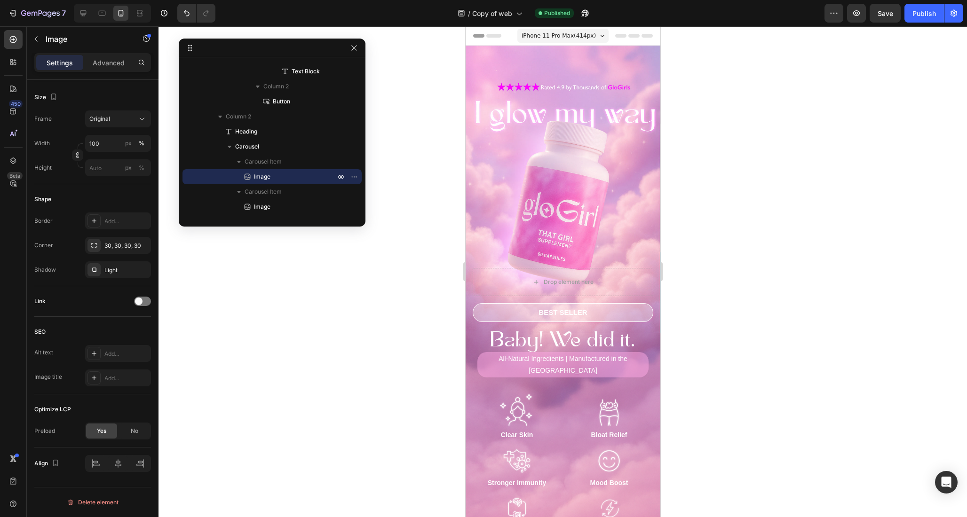
click at [559, 40] on span "iPhone 11 Pro Max ( 414 px)" at bounding box center [558, 35] width 74 height 9
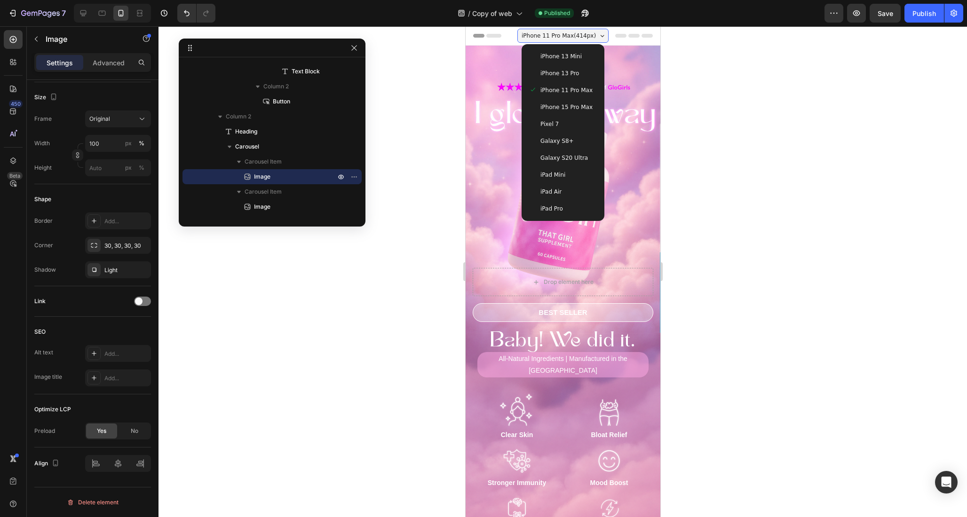
click at [568, 102] on div "iPhone 15 Pro Max" at bounding box center [562, 107] width 75 height 17
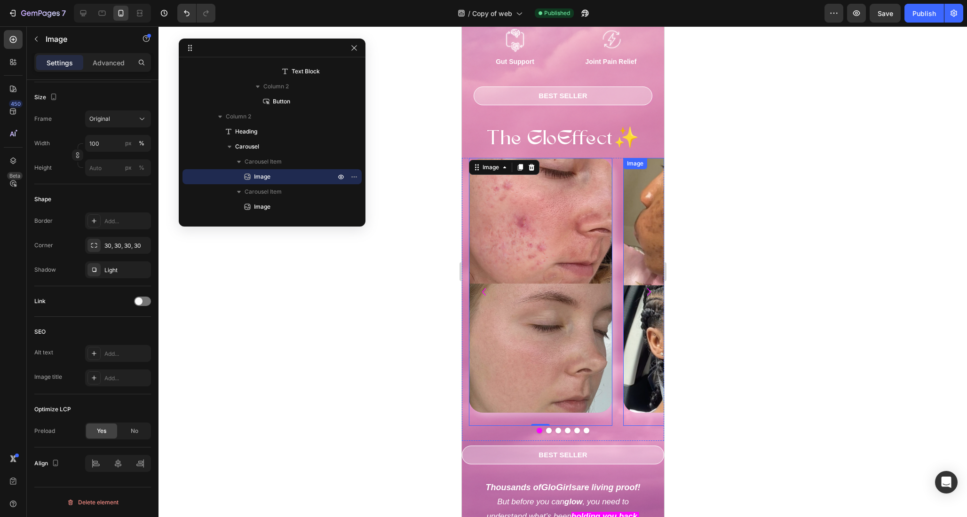
scroll to position [564, 0]
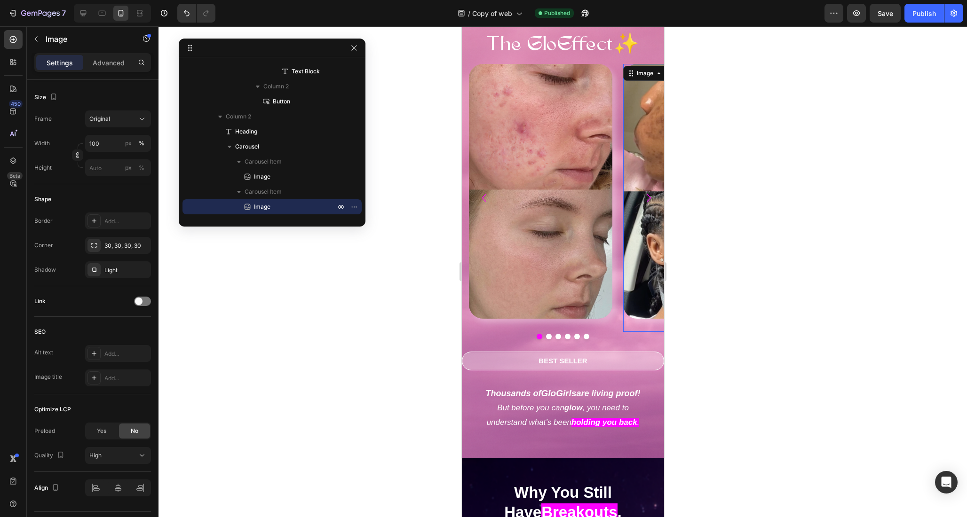
click at [655, 189] on img at bounding box center [694, 191] width 143 height 255
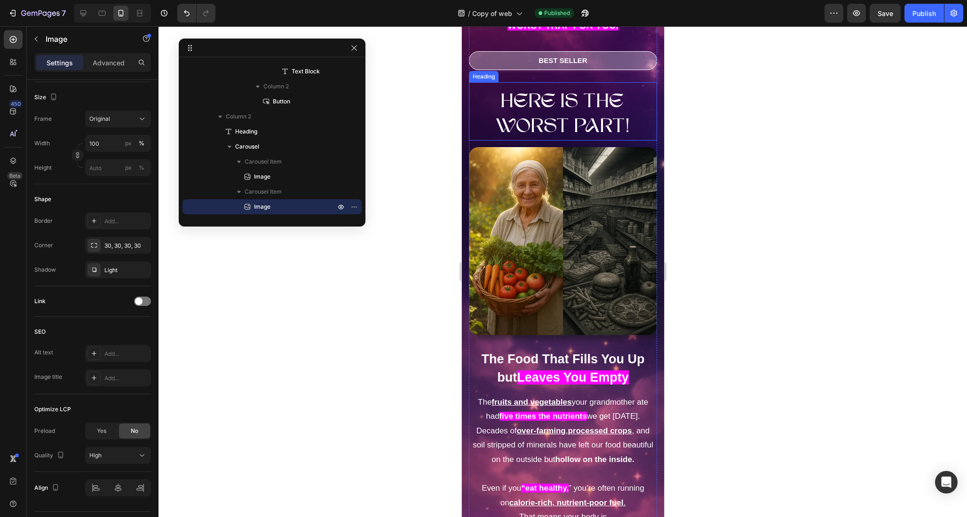
scroll to position [2163, 0]
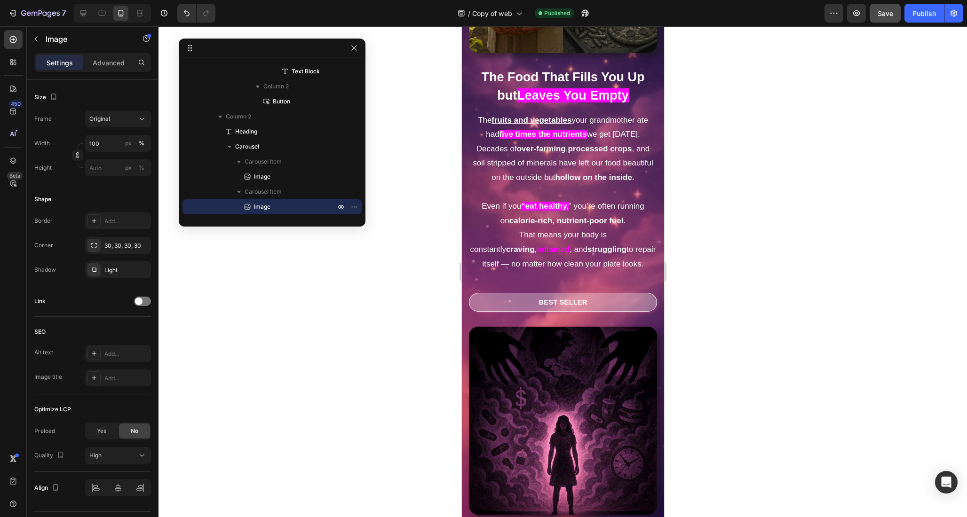
click at [875, 10] on button "Save" at bounding box center [885, 13] width 31 height 19
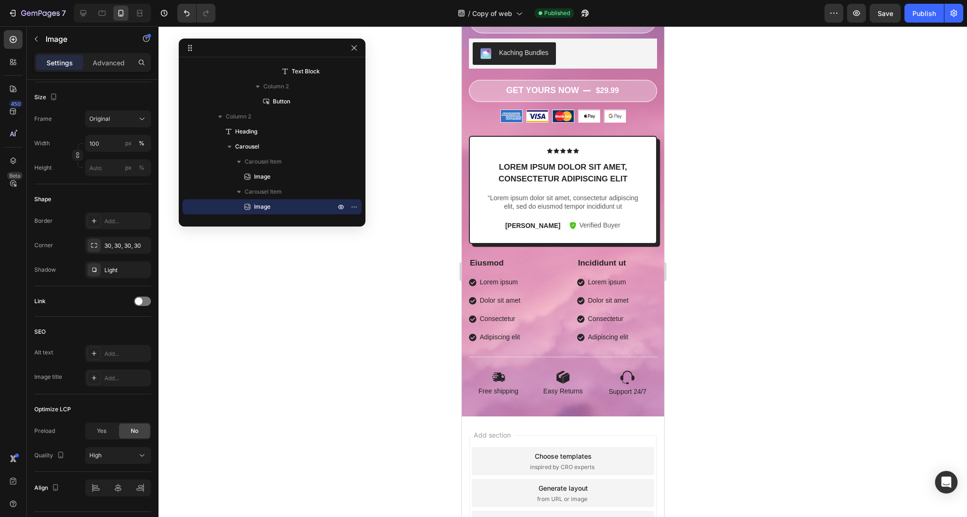
scroll to position [5737, 0]
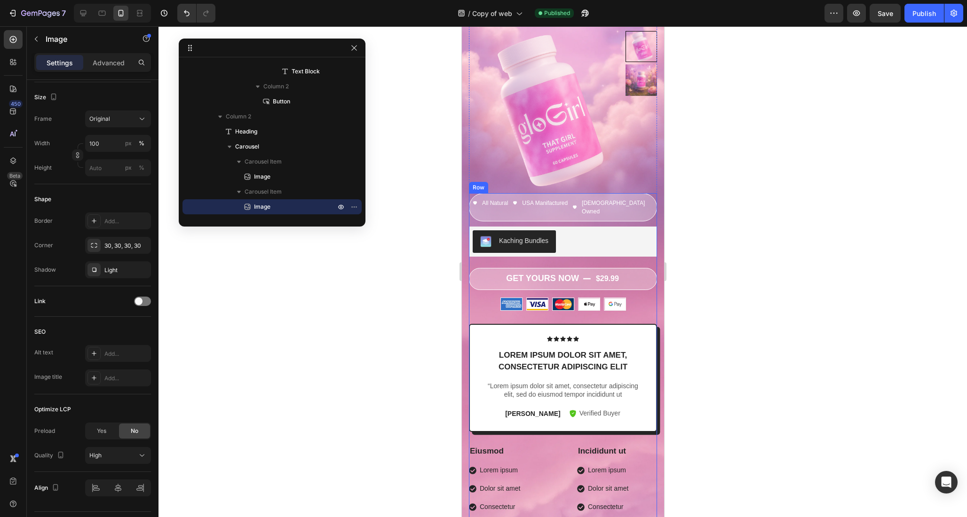
click at [626, 193] on div "All Natural Item List [GEOGRAPHIC_DATA] Manifactured Item List [DEMOGRAPHIC_DAT…" at bounding box center [562, 207] width 188 height 28
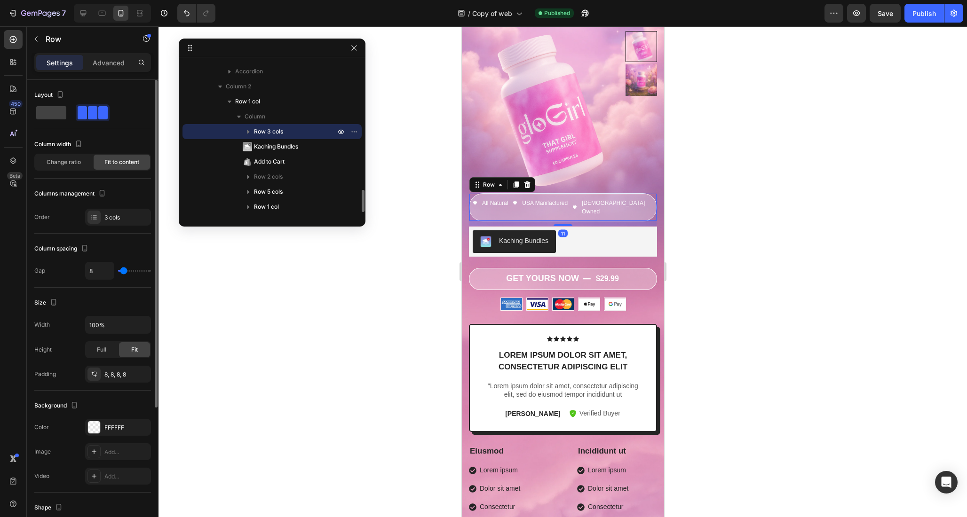
click at [634, 199] on div "All Natural Item List [GEOGRAPHIC_DATA] Manifactured Item List [DEMOGRAPHIC_DAT…" at bounding box center [562, 207] width 188 height 28
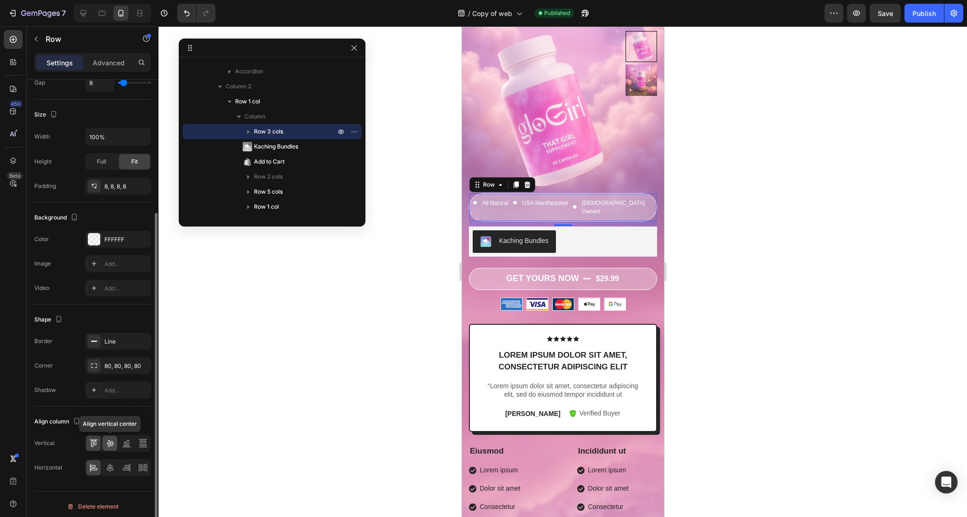
click at [116, 441] on div at bounding box center [110, 443] width 15 height 15
click at [113, 467] on icon at bounding box center [109, 467] width 9 height 9
click at [825, 252] on div at bounding box center [562, 271] width 808 height 491
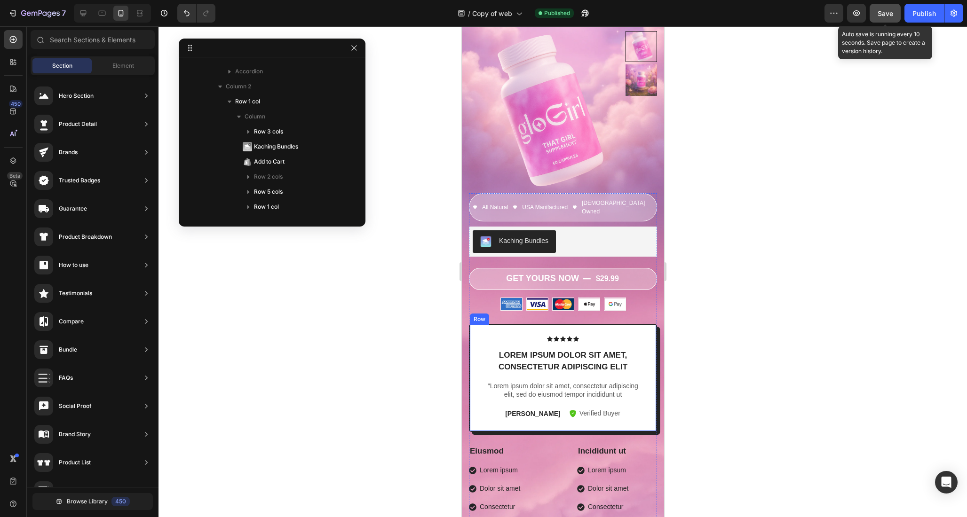
click at [893, 20] on button "Save" at bounding box center [885, 13] width 31 height 19
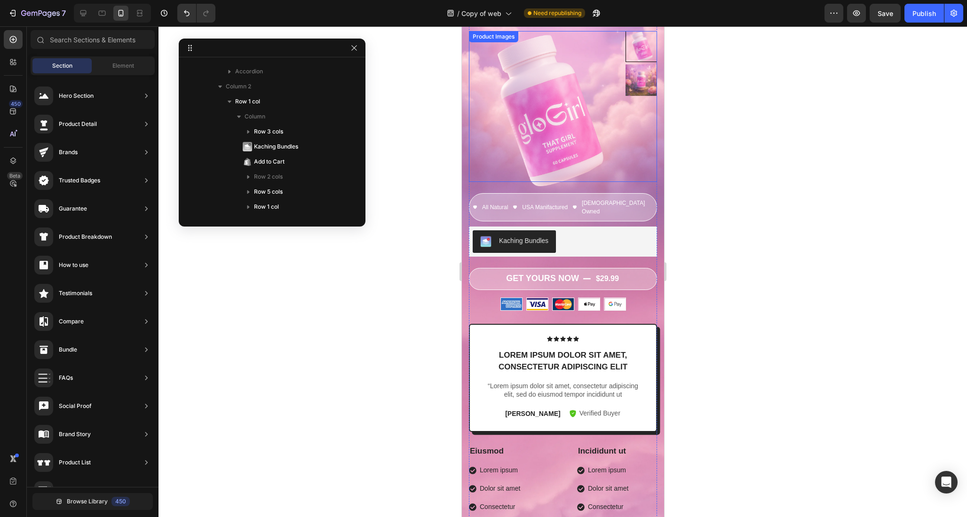
scroll to position [5831, 0]
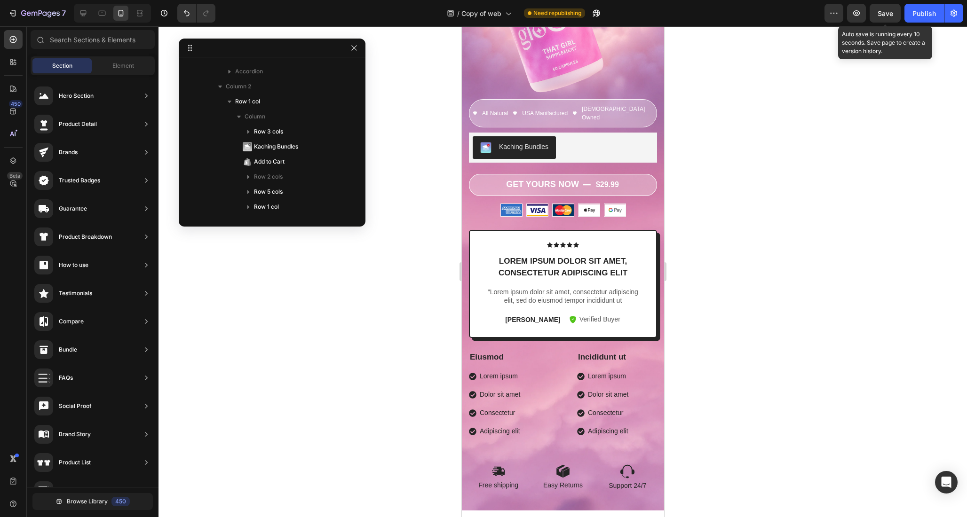
click at [890, 13] on span "Save" at bounding box center [885, 13] width 16 height 8
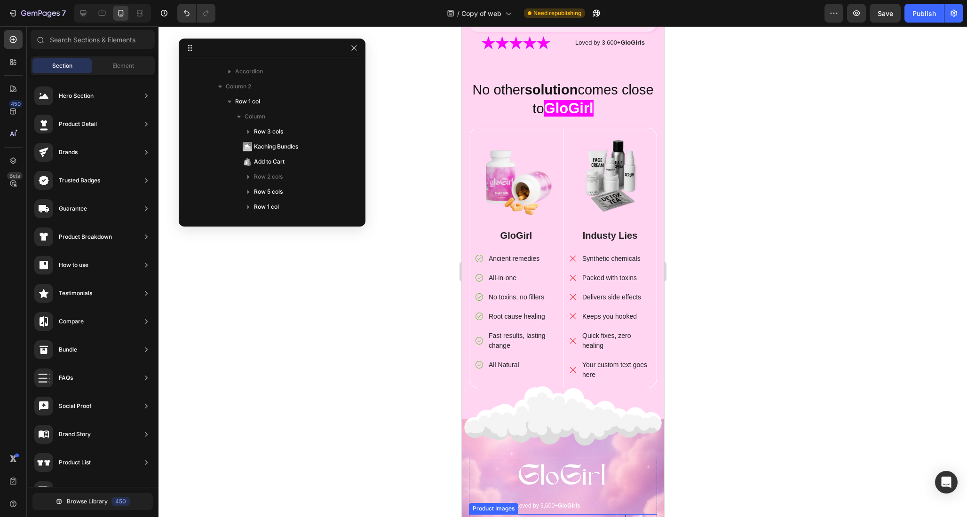
scroll to position [5643, 0]
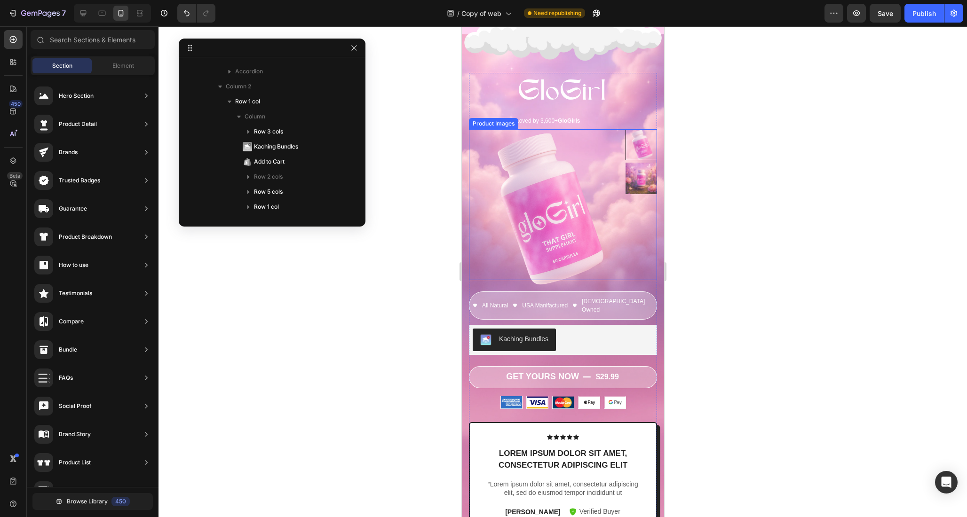
click at [625, 179] on img at bounding box center [641, 179] width 32 height 32
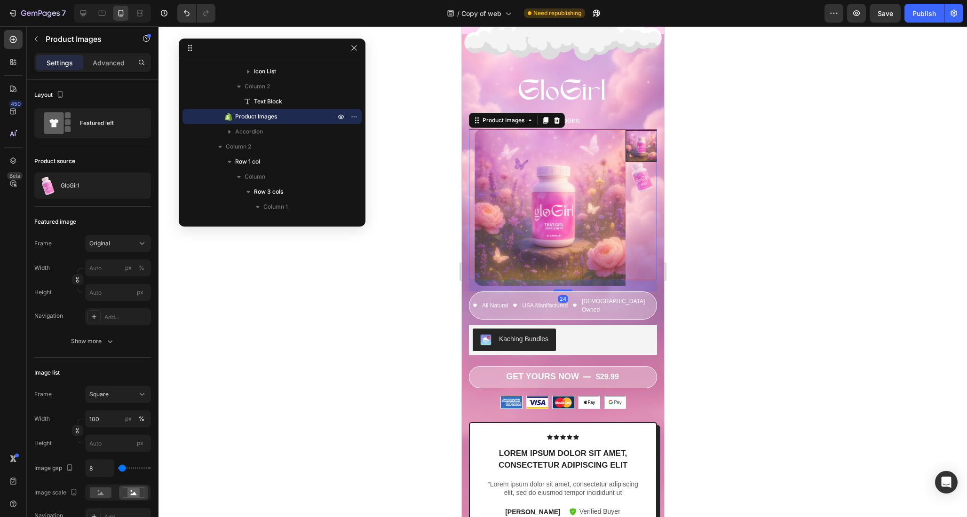
click at [633, 164] on img at bounding box center [641, 178] width 32 height 32
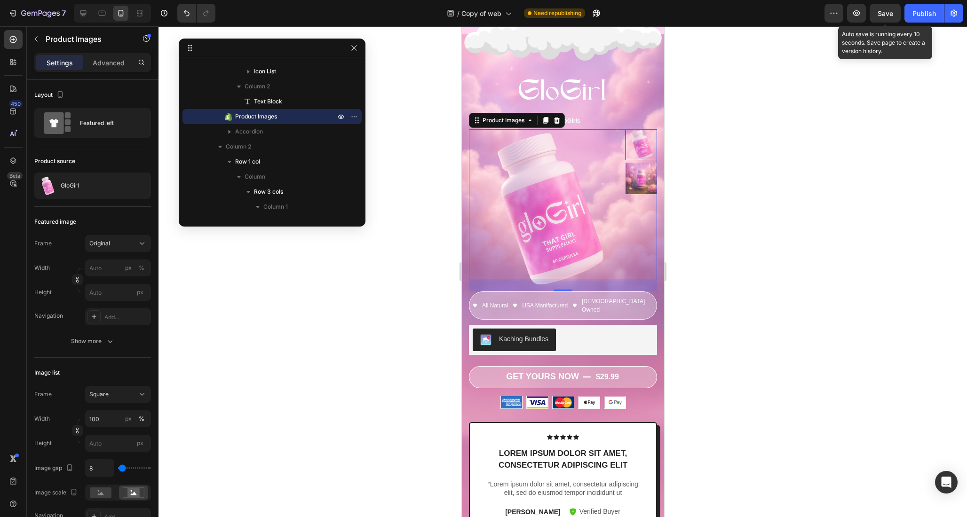
click at [884, 15] on span "Save" at bounding box center [885, 13] width 16 height 8
